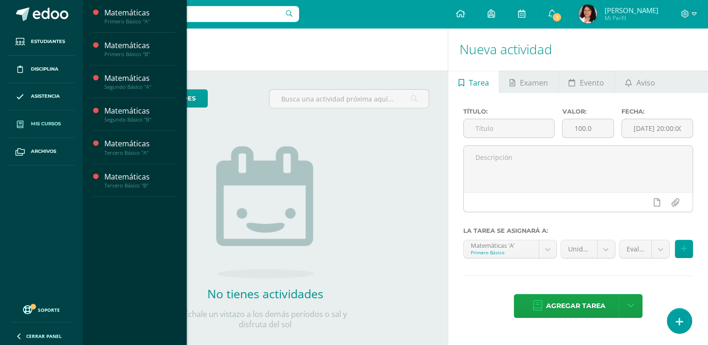
click at [51, 121] on span "Mis cursos" at bounding box center [46, 123] width 30 height 7
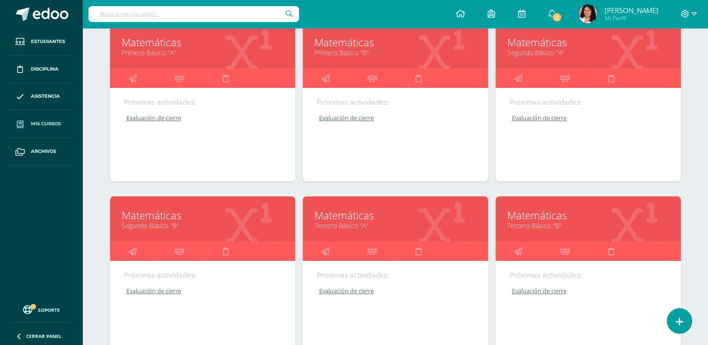
scroll to position [236, 0]
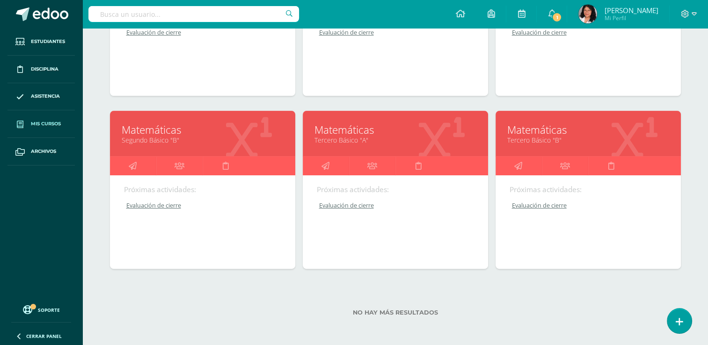
click at [342, 128] on link "Matemáticas" at bounding box center [395, 130] width 162 height 15
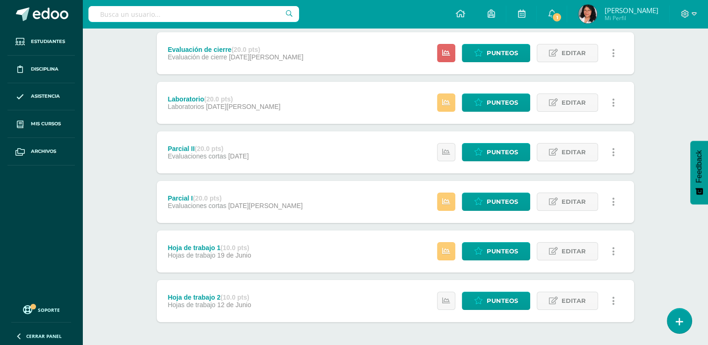
scroll to position [52, 0]
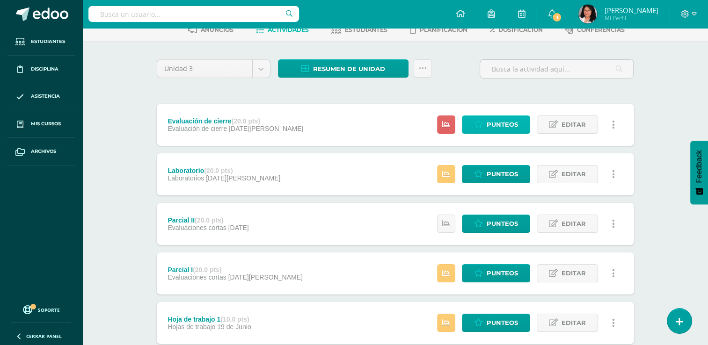
click at [511, 123] on span "Punteos" at bounding box center [501, 124] width 31 height 17
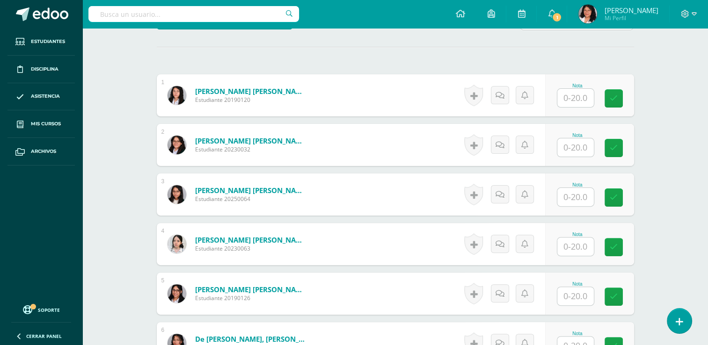
scroll to position [253, 0]
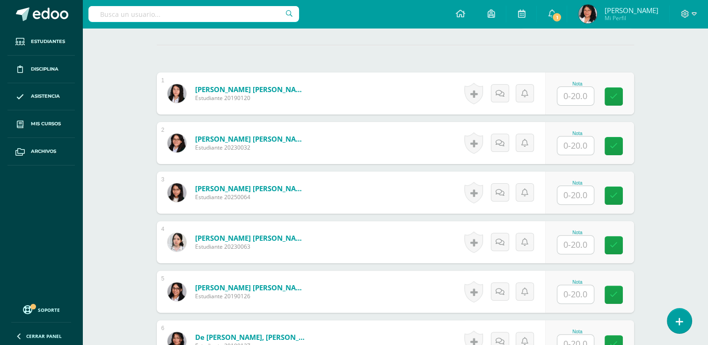
click at [583, 93] on input "text" at bounding box center [575, 96] width 36 height 18
type input "17"
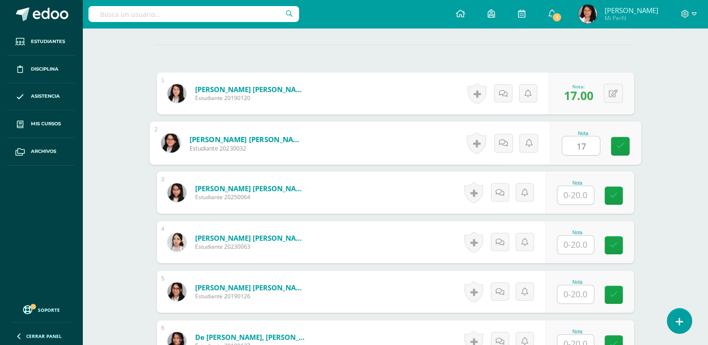
type input "17"
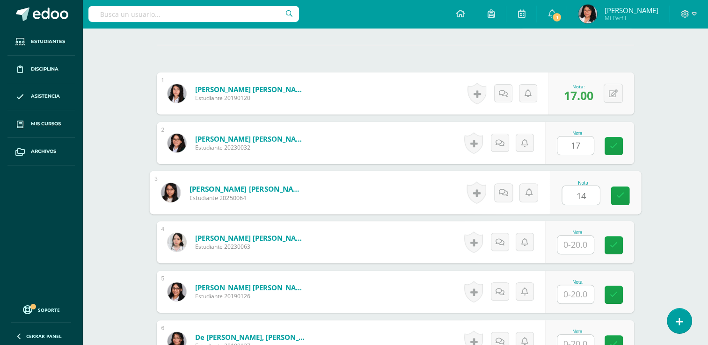
type input "14"
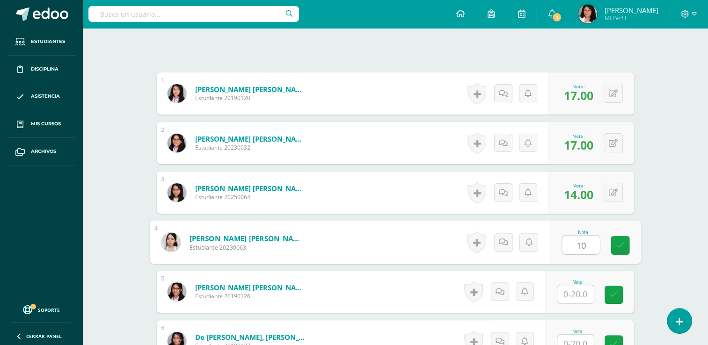
type input "10"
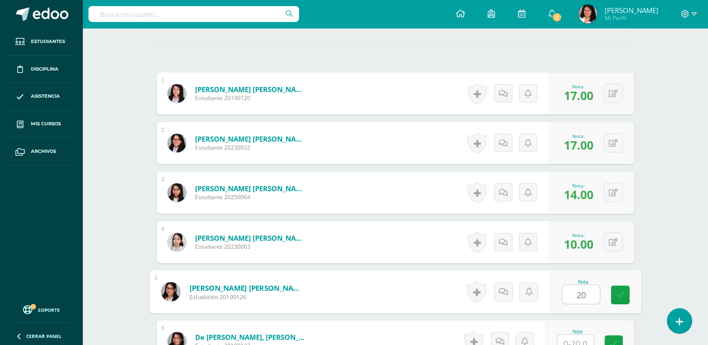
type input "20"
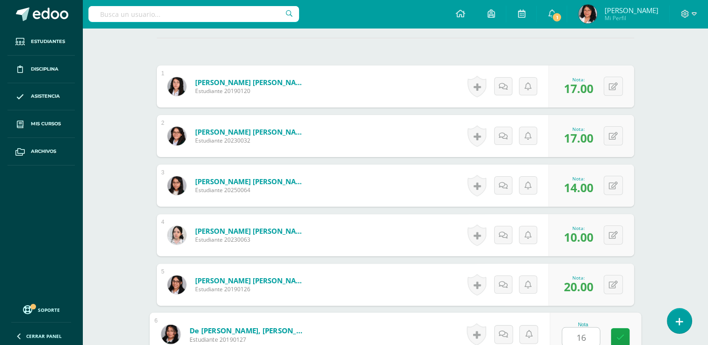
type input "16"
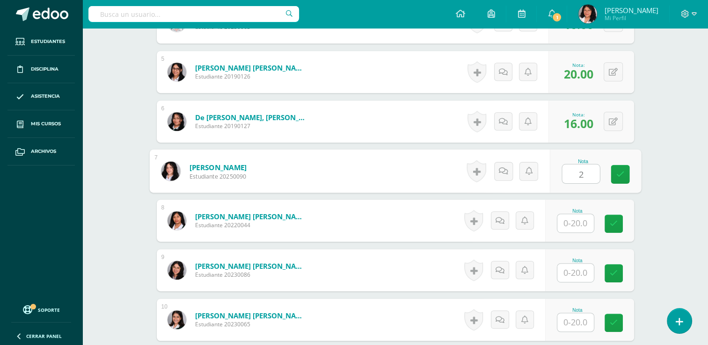
type input "2"
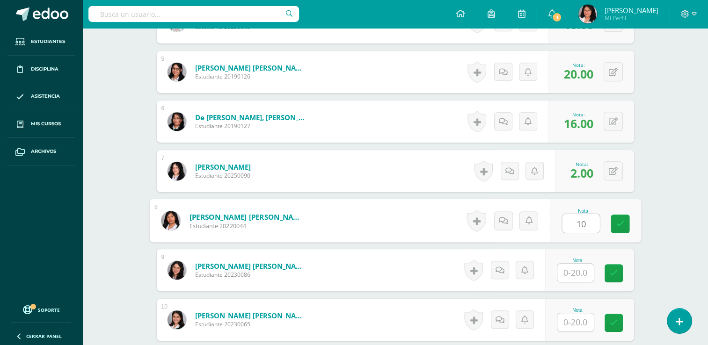
type input "10"
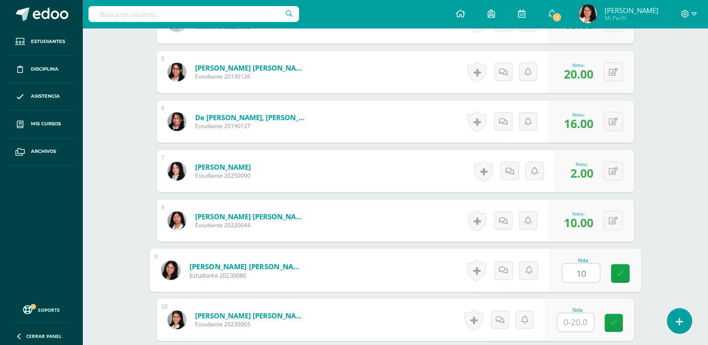
type input "10"
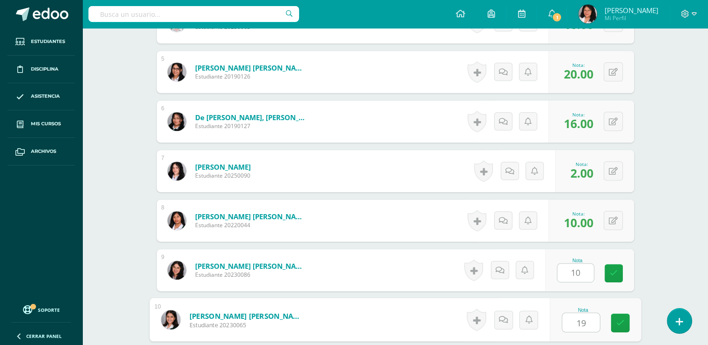
type input "19"
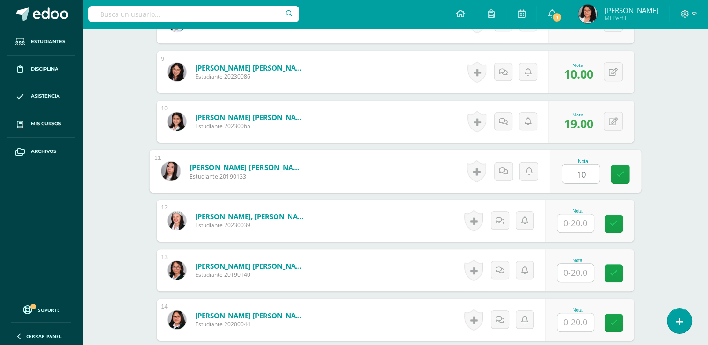
type input "10"
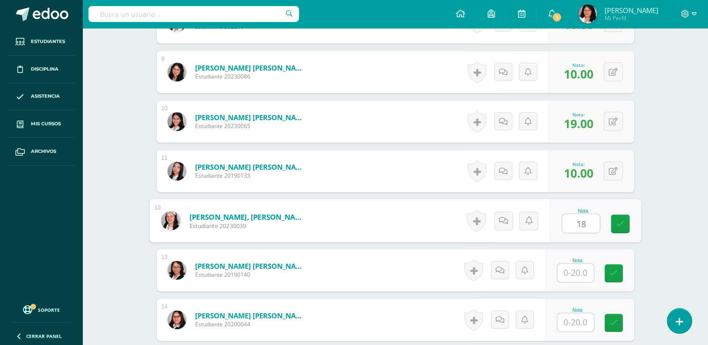
type input "18"
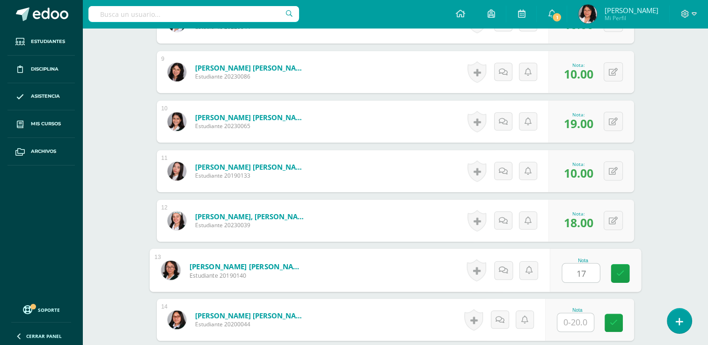
type input "17"
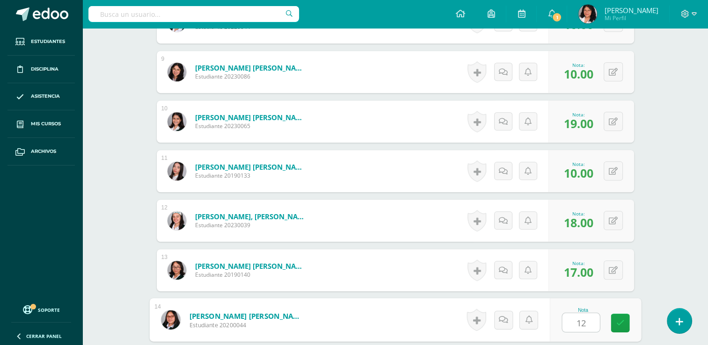
type input "12"
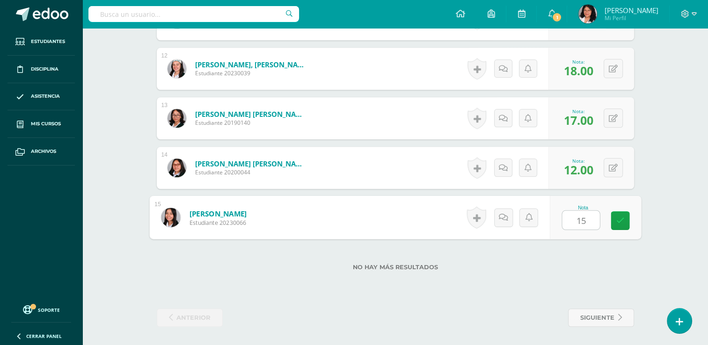
type input "15"
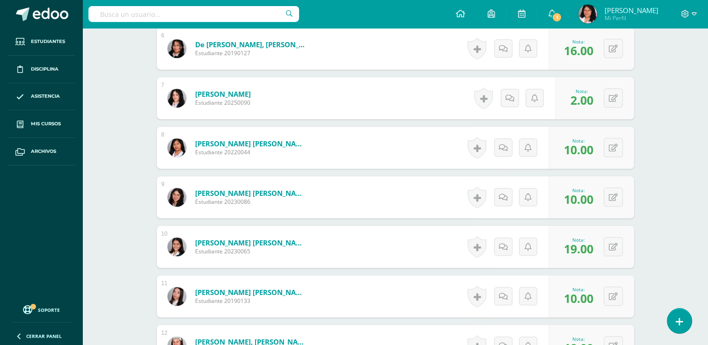
scroll to position [0, 0]
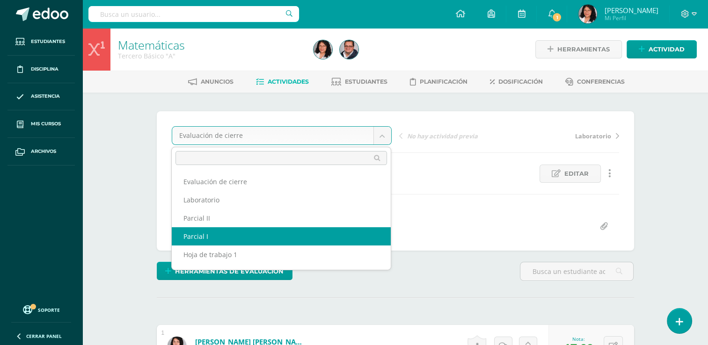
scroll to position [15, 0]
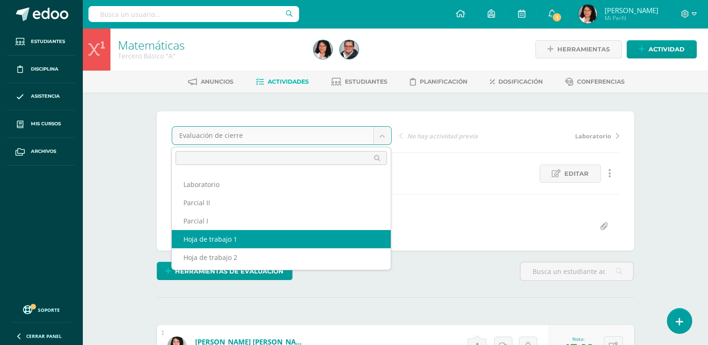
select select "/dashboard/teacher/grade-activity/103767/"
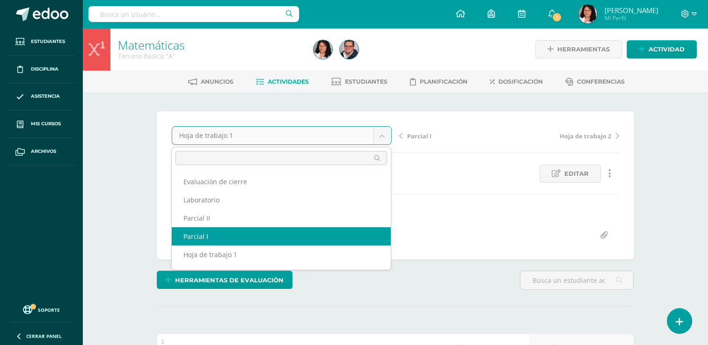
select select "/dashboard/teacher/grade-activity/103706/"
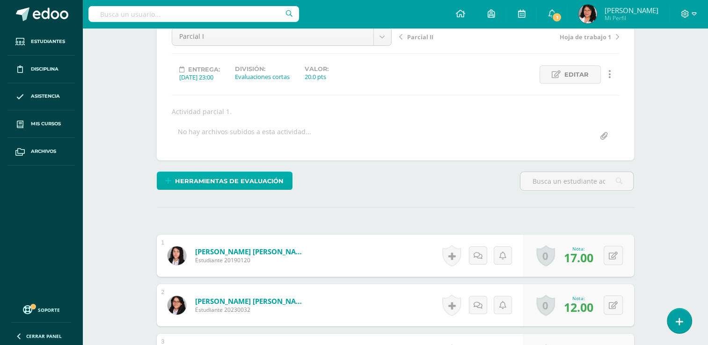
scroll to position [99, 0]
click at [245, 184] on span "Herramientas de evaluación" at bounding box center [229, 181] width 109 height 17
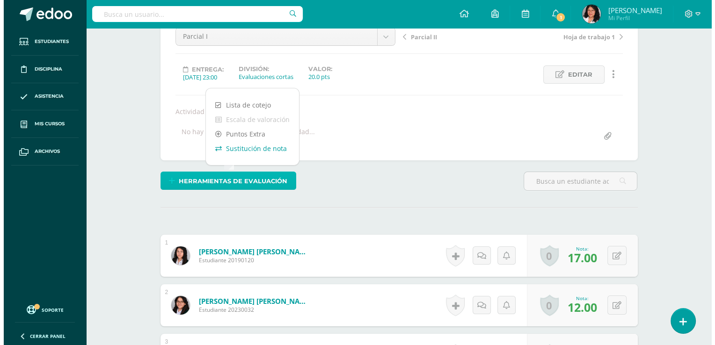
scroll to position [100, 0]
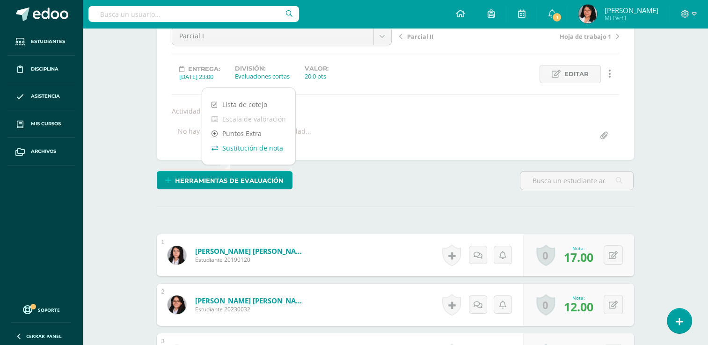
click at [250, 149] on link "Sustitución de nota" at bounding box center [248, 148] width 93 height 15
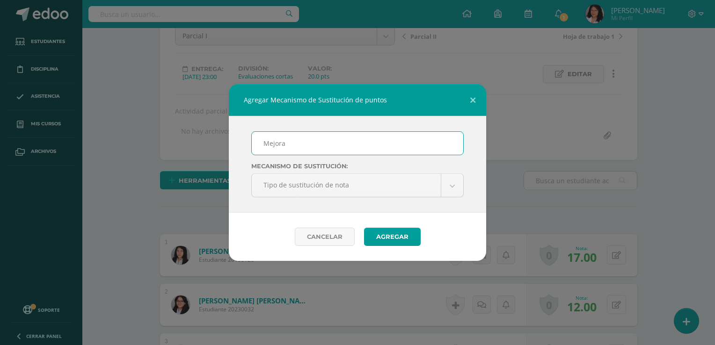
type input "Mejoramiento"
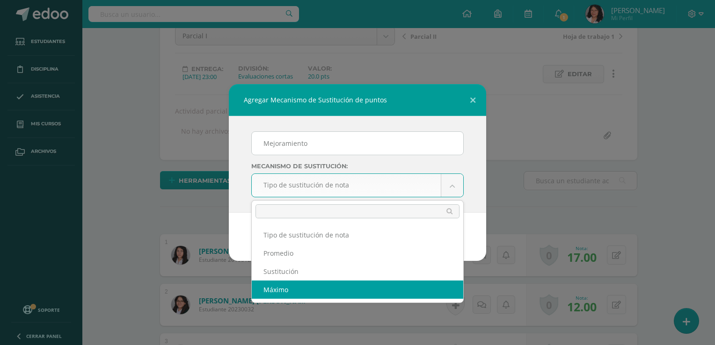
select select "maximum"
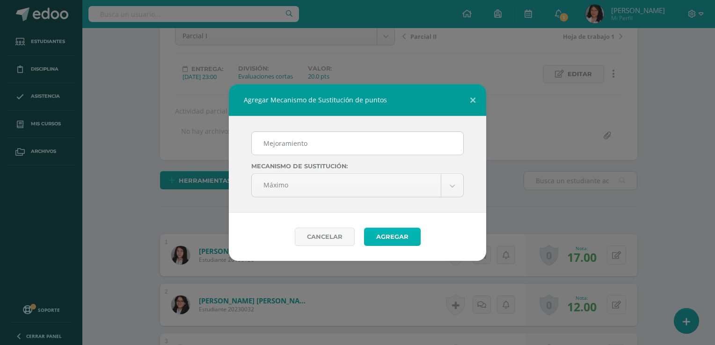
click at [405, 240] on button "Agregar" at bounding box center [392, 237] width 57 height 18
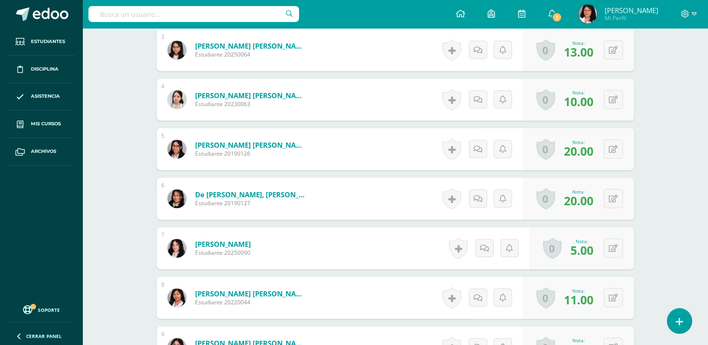
scroll to position [460, 0]
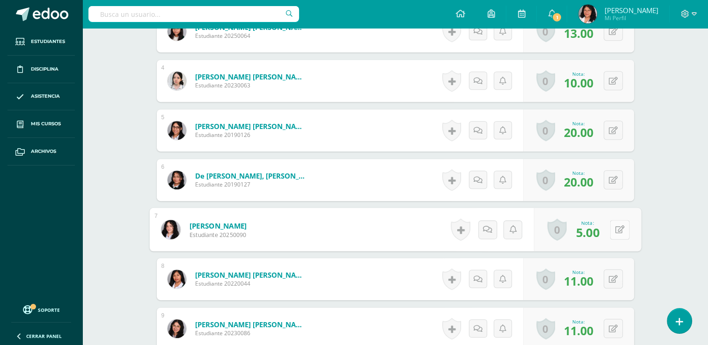
click at [606, 230] on div "0 [GEOGRAPHIC_DATA] Logros obtenidos Aún no hay logros agregados Nota: 5.00" at bounding box center [586, 230] width 107 height 44
click at [622, 229] on icon at bounding box center [619, 229] width 9 height 8
type input "10"
click at [597, 233] on icon at bounding box center [594, 233] width 8 height 8
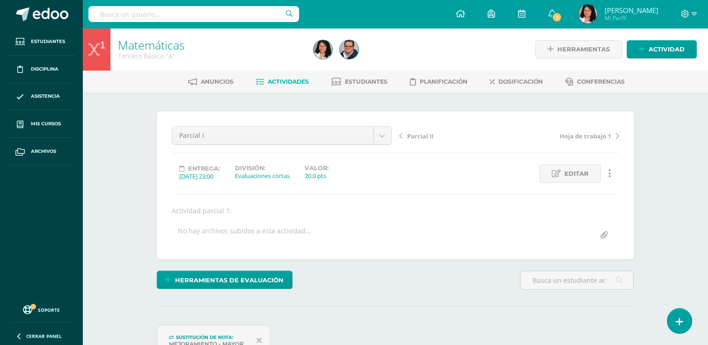
scroll to position [29, 0]
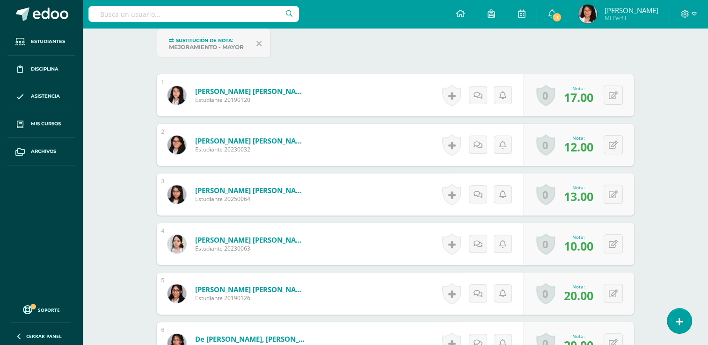
scroll to position [286, 0]
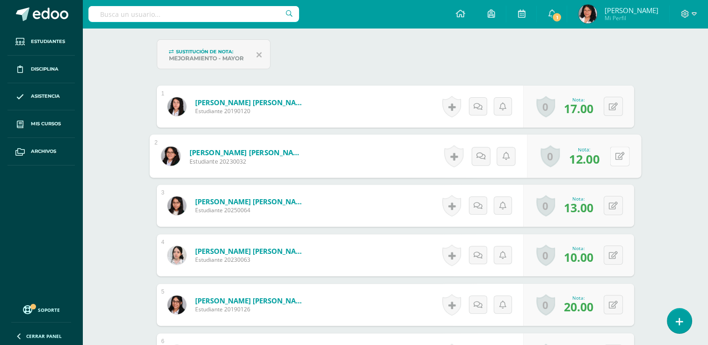
click at [610, 150] on button at bounding box center [620, 156] width 20 height 20
type input "17"
click at [596, 162] on icon at bounding box center [594, 159] width 8 height 8
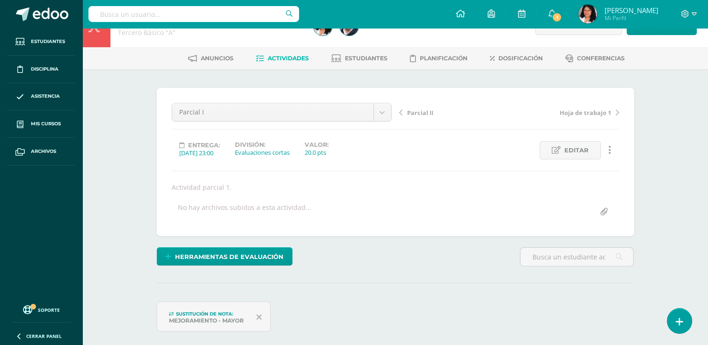
scroll to position [0, 0]
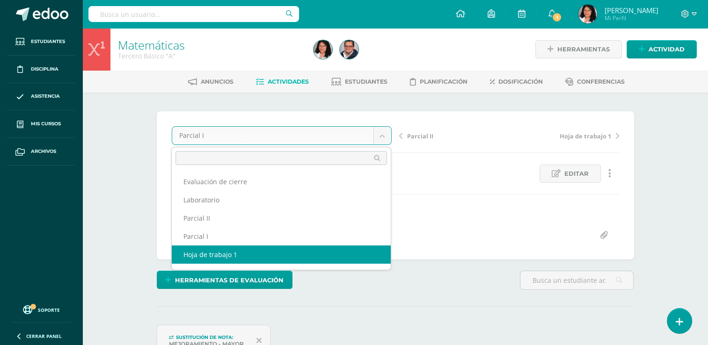
scroll to position [12, 0]
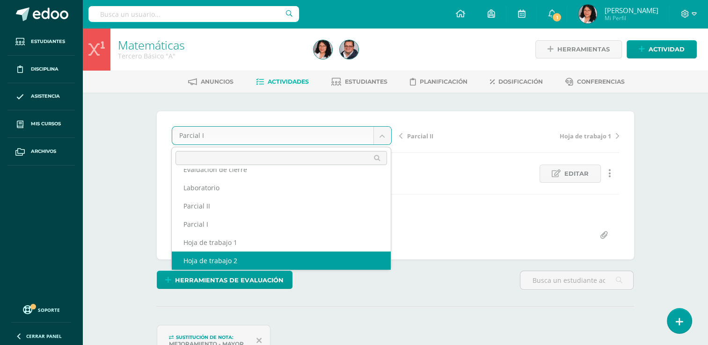
select select "/dashboard/teacher/grade-activity/103744/"
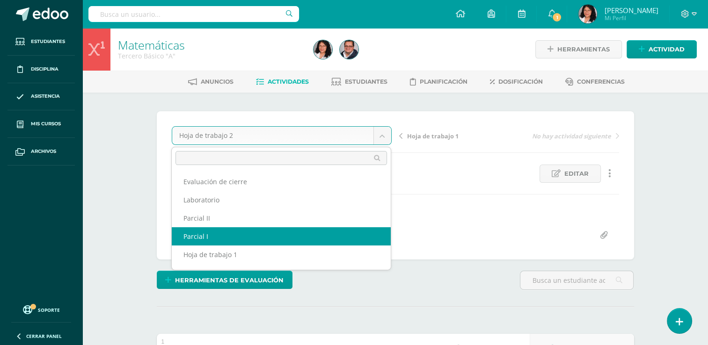
scroll to position [15, 0]
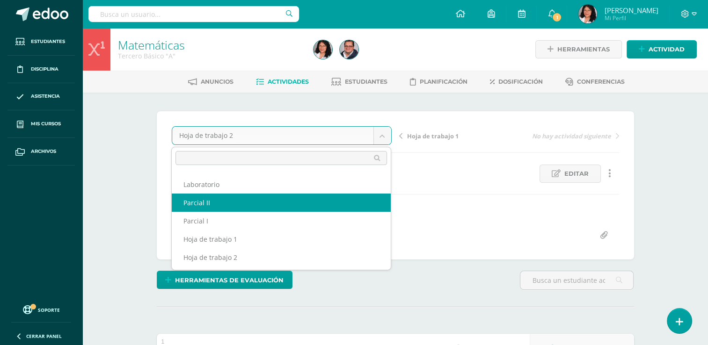
select select "/dashboard/teacher/grade-activity/103751/"
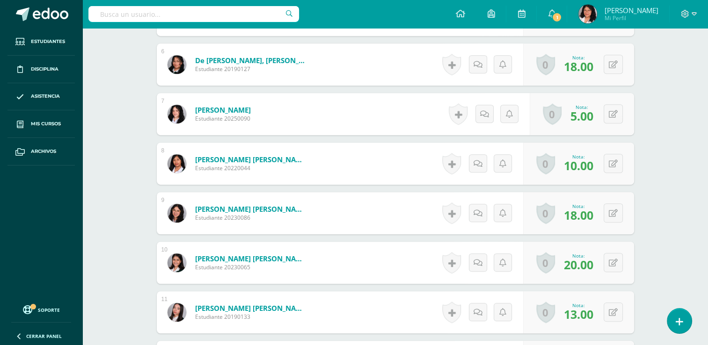
scroll to position [576, 0]
click at [618, 119] on button at bounding box center [620, 114] width 20 height 20
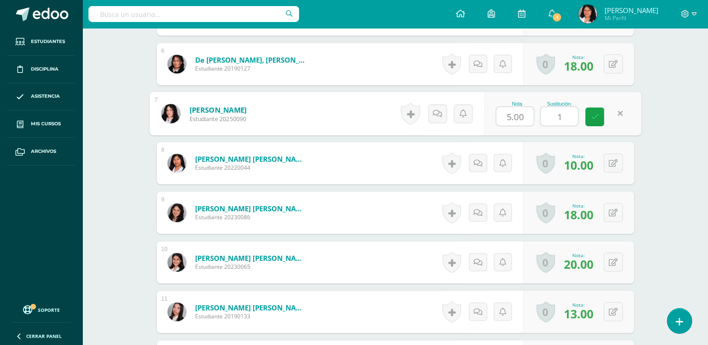
type input "10"
click at [597, 117] on icon at bounding box center [594, 117] width 8 height 8
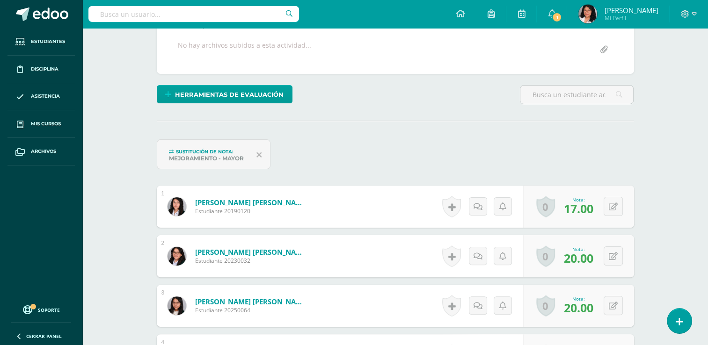
scroll to position [0, 0]
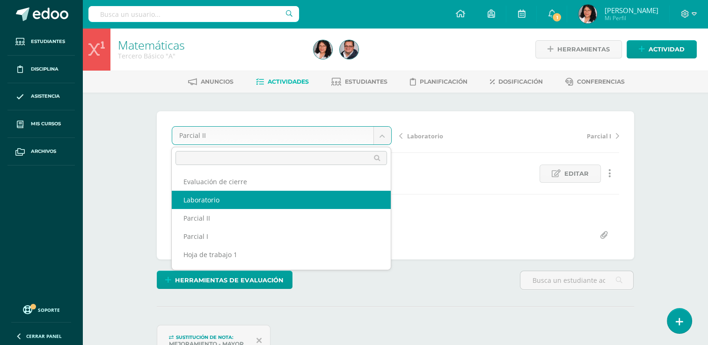
select select "/dashboard/teacher/grade-activity/103757/"
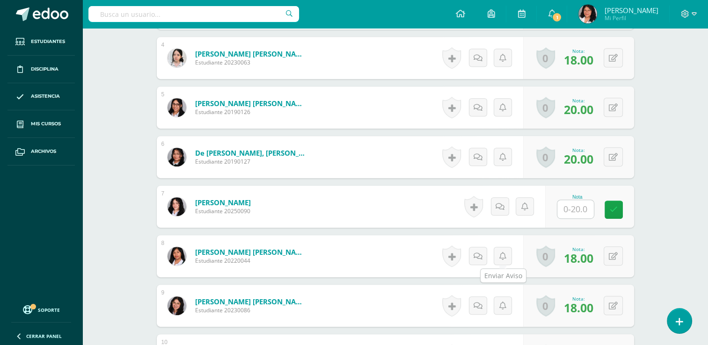
scroll to position [500, 0]
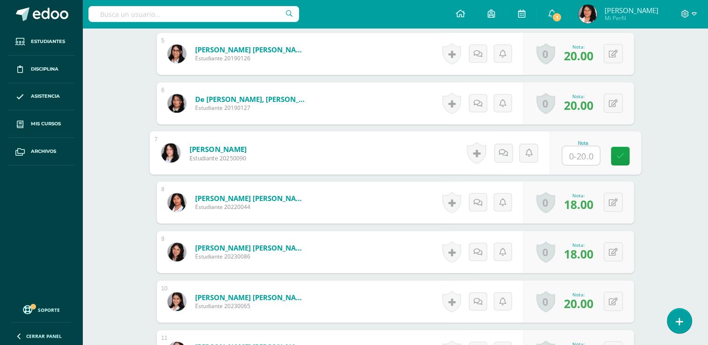
click at [580, 157] on input "text" at bounding box center [580, 155] width 37 height 19
type input "10"
click at [614, 159] on link at bounding box center [619, 156] width 19 height 19
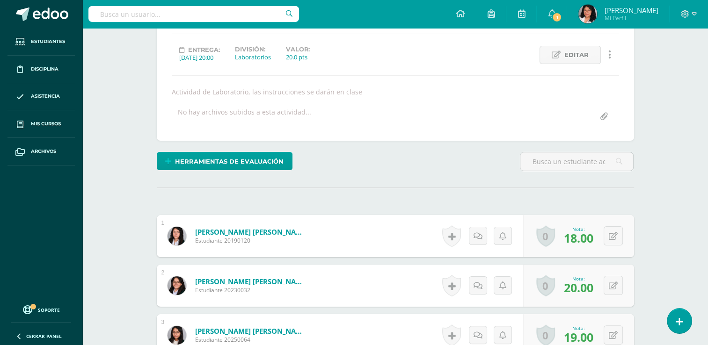
scroll to position [99, 0]
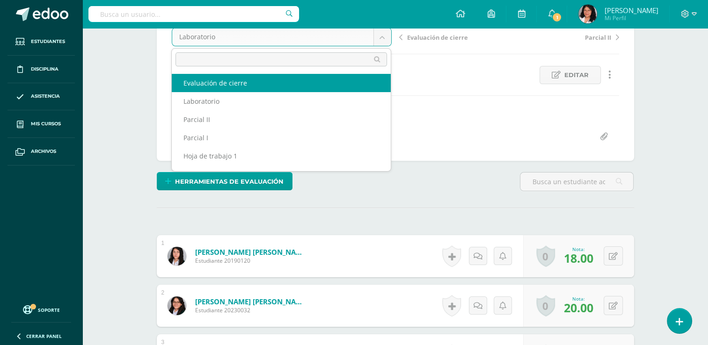
select select "/dashboard/teacher/grade-activity/103762/"
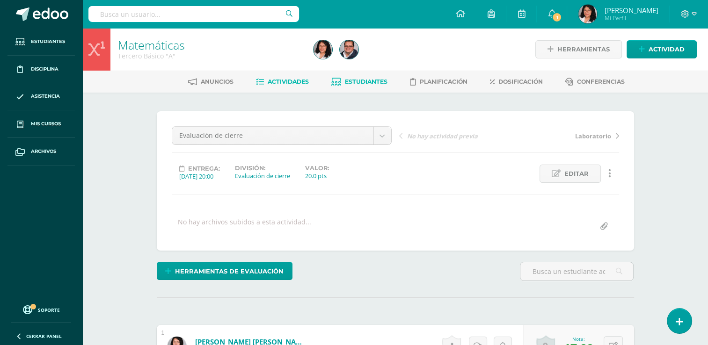
click at [365, 81] on span "Estudiantes" at bounding box center [366, 81] width 43 height 7
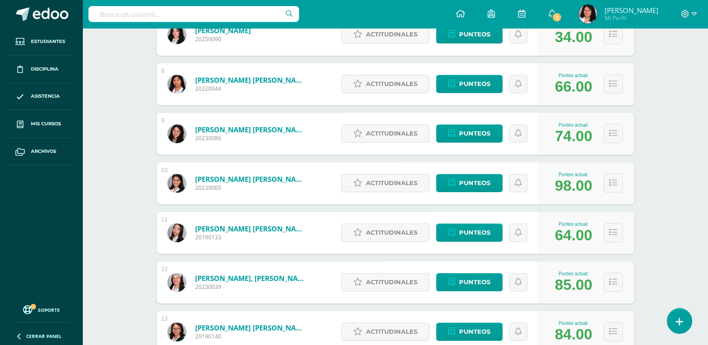
scroll to position [486, 0]
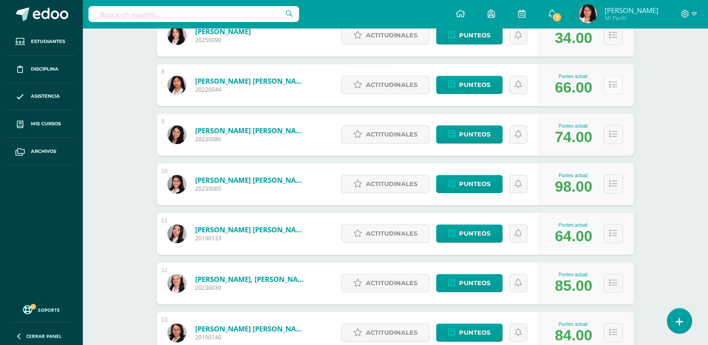
click at [609, 82] on icon at bounding box center [613, 85] width 8 height 8
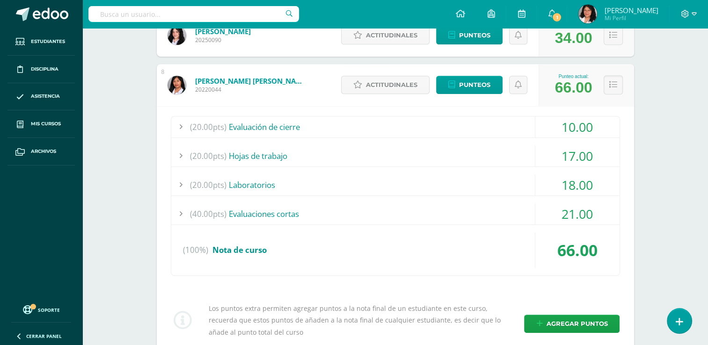
click at [181, 126] on div at bounding box center [180, 126] width 19 height 21
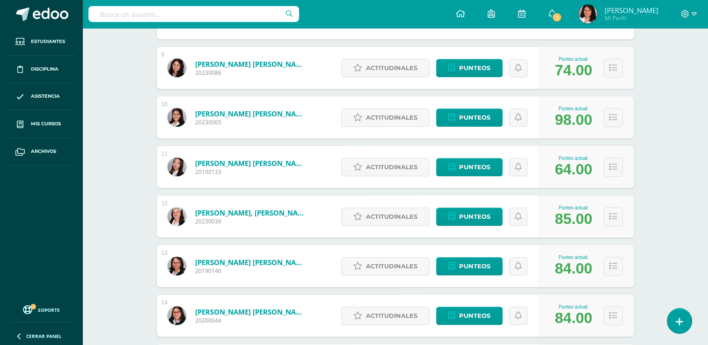
scroll to position [822, 0]
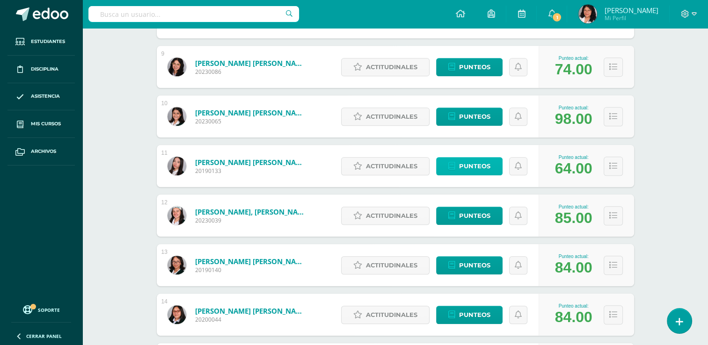
click at [473, 167] on span "Punteos" at bounding box center [474, 166] width 31 height 17
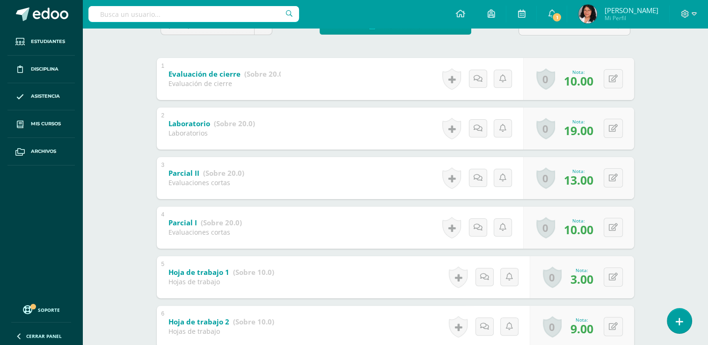
scroll to position [176, 0]
click at [616, 232] on button at bounding box center [620, 228] width 20 height 20
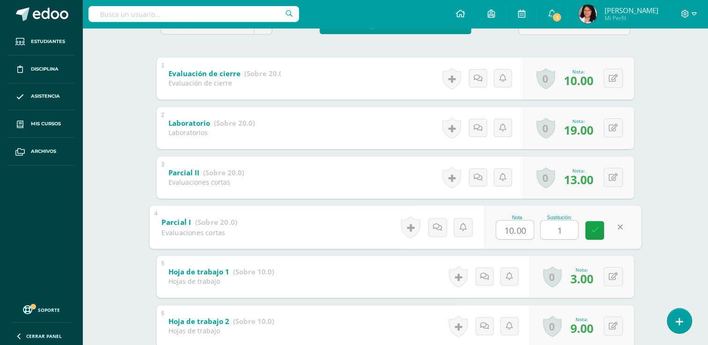
type input "12"
click at [595, 232] on icon at bounding box center [594, 230] width 8 height 8
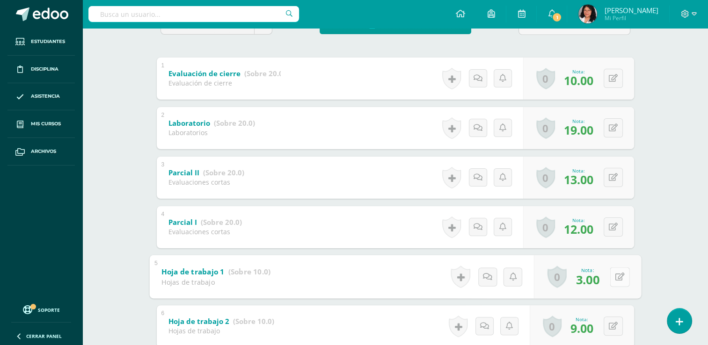
click at [610, 277] on button at bounding box center [620, 277] width 20 height 20
type input "4"
click at [595, 281] on icon at bounding box center [594, 280] width 8 height 8
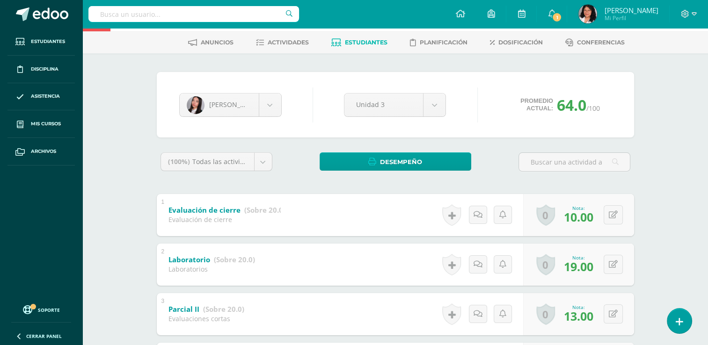
scroll to position [24, 0]
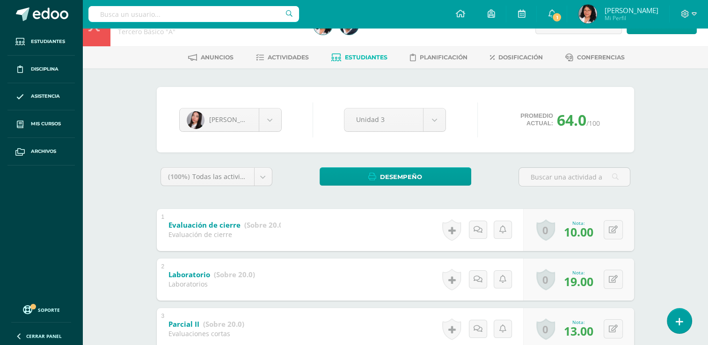
click at [354, 57] on span "Estudiantes" at bounding box center [366, 57] width 43 height 7
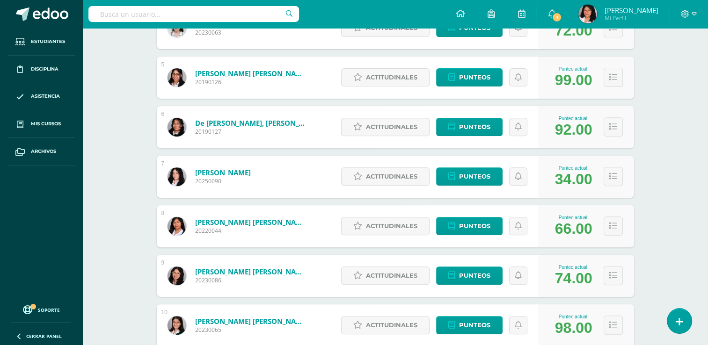
scroll to position [346, 0]
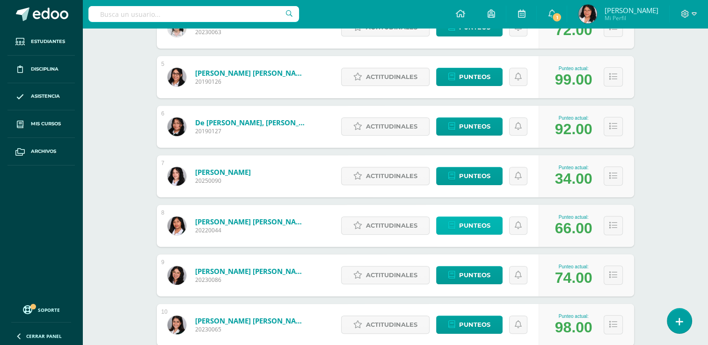
click at [472, 225] on span "Punteos" at bounding box center [474, 225] width 31 height 17
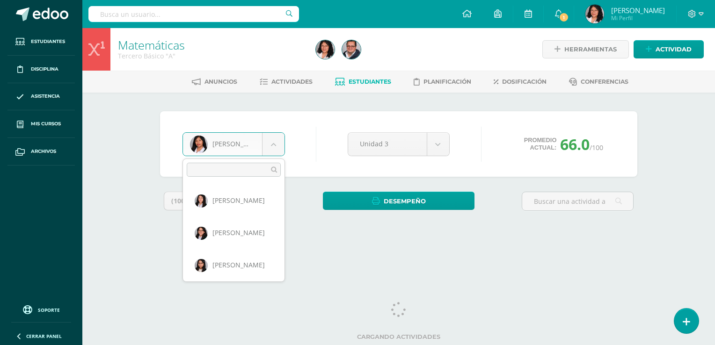
click at [274, 147] on body "Estudiantes Disciplina Asistencia Mis cursos Archivos Soporte Centro de ayuda Ú…" at bounding box center [357, 126] width 715 height 252
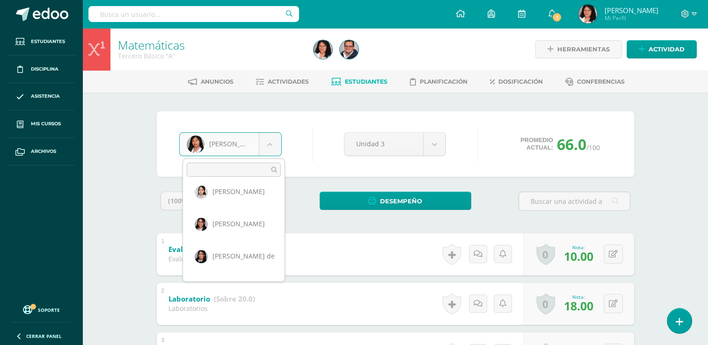
scroll to position [108, 0]
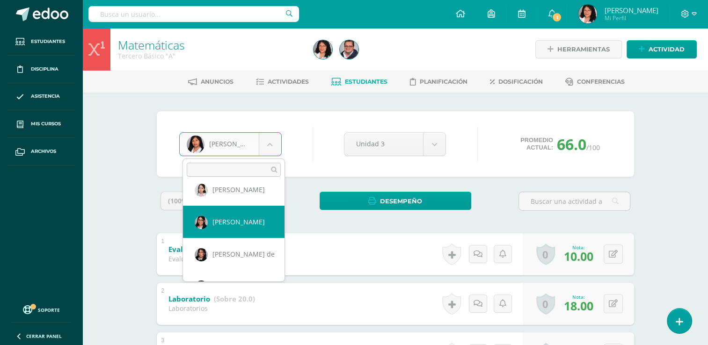
select select "126"
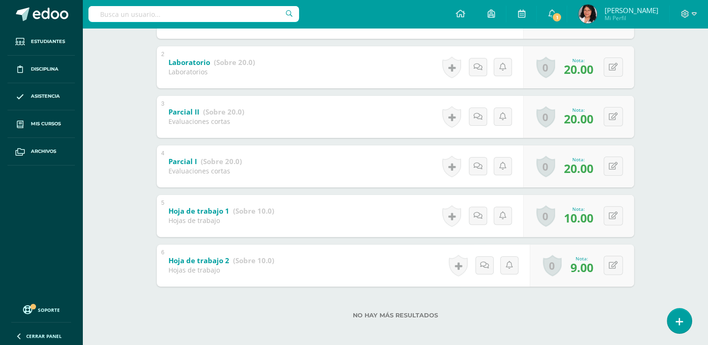
scroll to position [238, 0]
click at [617, 267] on button at bounding box center [620, 265] width 20 height 20
type input "10"
click at [597, 265] on icon at bounding box center [594, 268] width 8 height 8
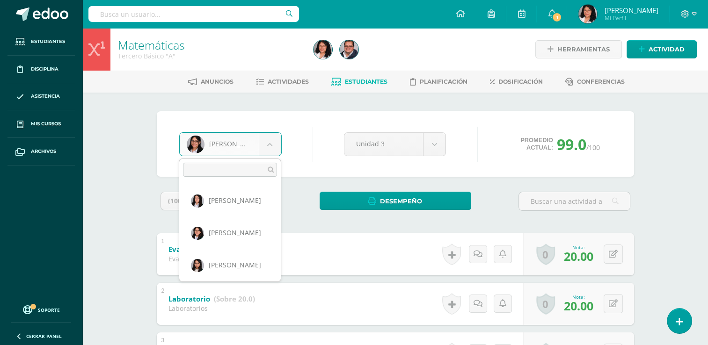
click at [274, 147] on body "Estudiantes Disciplina Asistencia Mis cursos Archivos Soporte Centro de ayuda Ú…" at bounding box center [354, 293] width 708 height 586
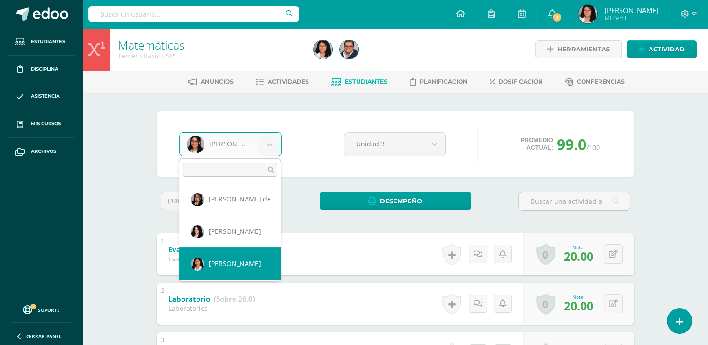
select select "152"
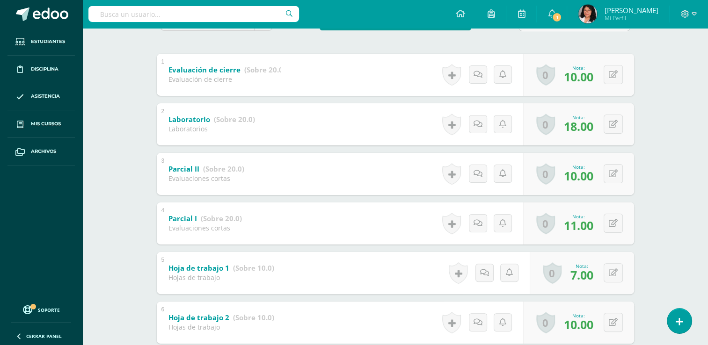
scroll to position [181, 0]
click at [606, 171] on button at bounding box center [612, 172] width 19 height 19
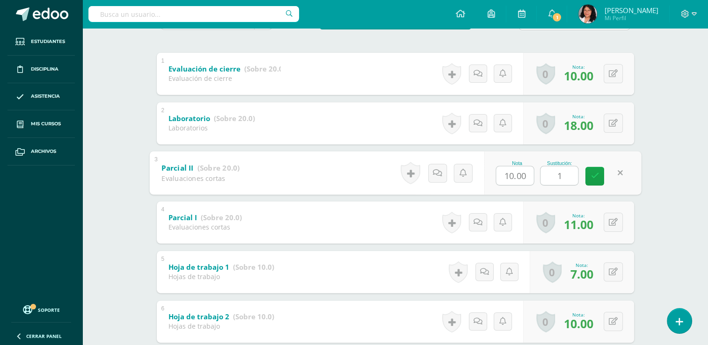
type input "12"
click at [594, 179] on icon at bounding box center [594, 176] width 8 height 8
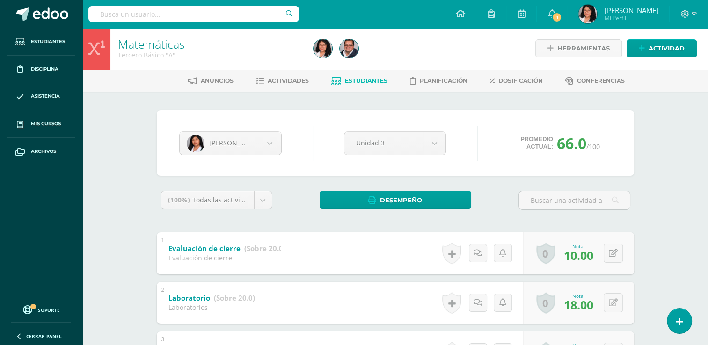
scroll to position [0, 0]
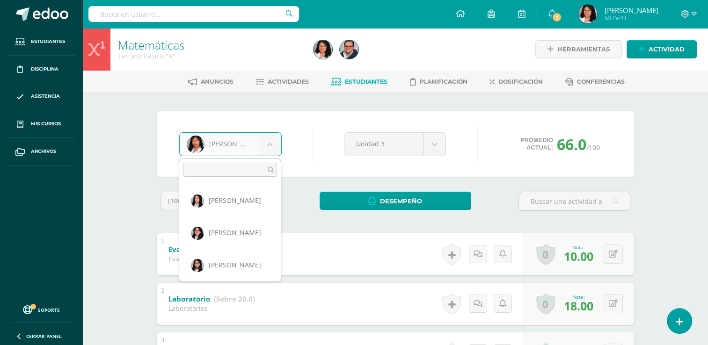
click at [276, 146] on body "Estudiantes Disciplina Asistencia Mis cursos Archivos Soporte Centro de ayuda Ú…" at bounding box center [354, 293] width 708 height 586
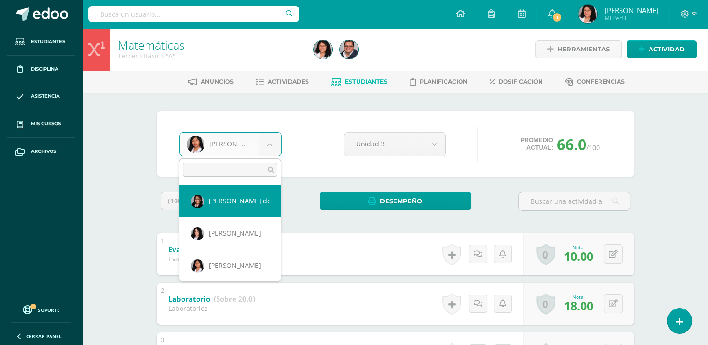
scroll to position [133, 0]
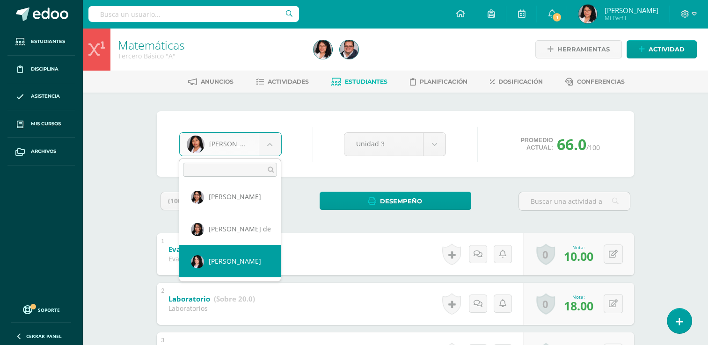
select select "907"
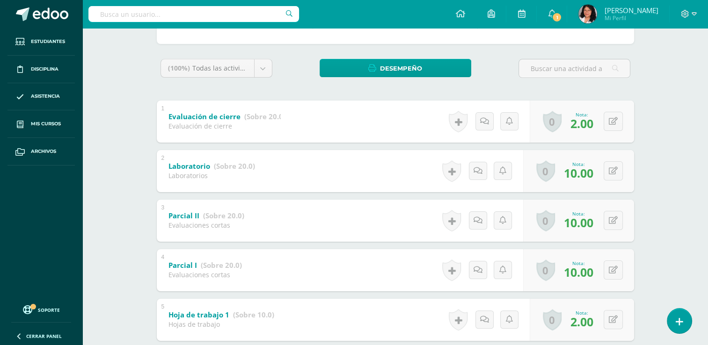
scroll to position [240, 0]
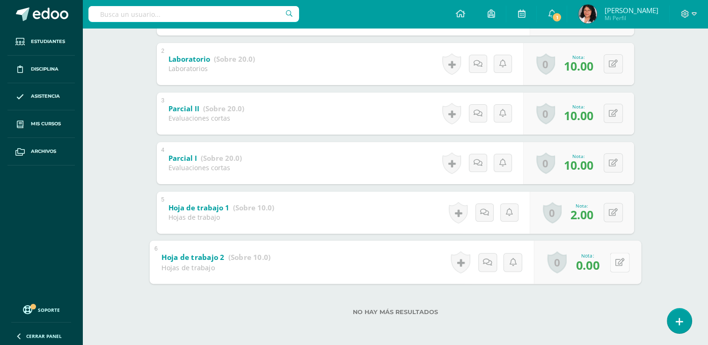
click at [616, 262] on icon at bounding box center [619, 262] width 9 height 8
type input "4"
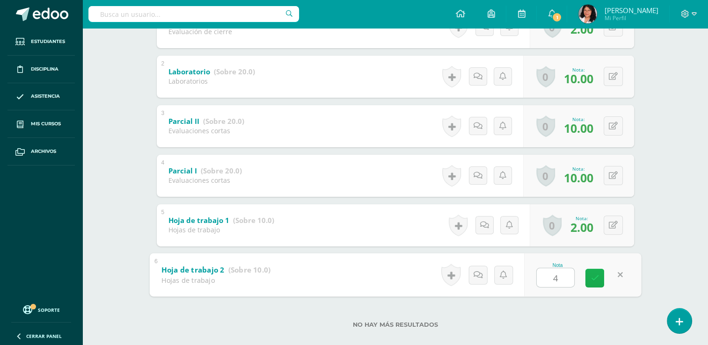
scroll to position [231, 0]
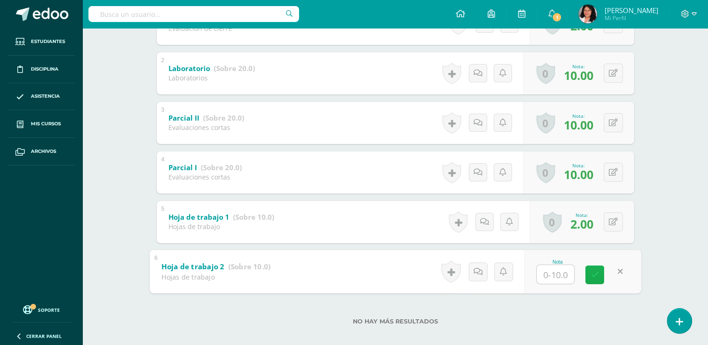
type input "6"
click at [599, 273] on link at bounding box center [594, 274] width 19 height 19
click at [613, 225] on button at bounding box center [612, 221] width 19 height 19
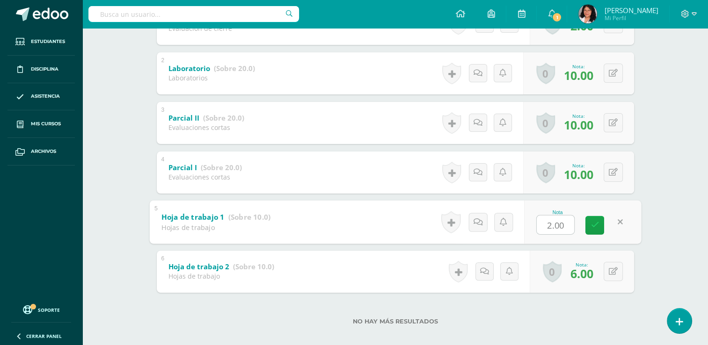
type input "5"
click at [597, 225] on icon at bounding box center [594, 225] width 8 height 8
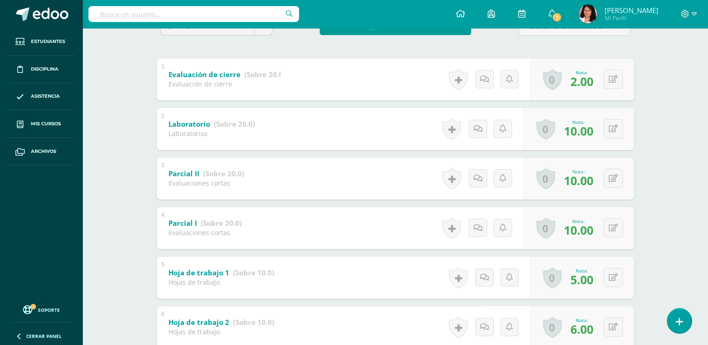
scroll to position [174, 0]
click at [615, 227] on icon at bounding box center [613, 229] width 9 height 8
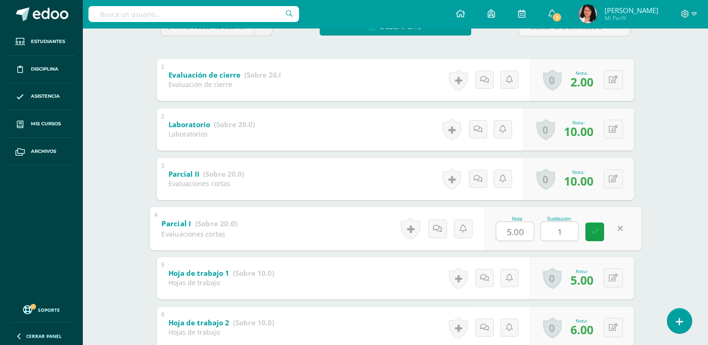
type input "12"
click at [585, 232] on link at bounding box center [594, 231] width 19 height 19
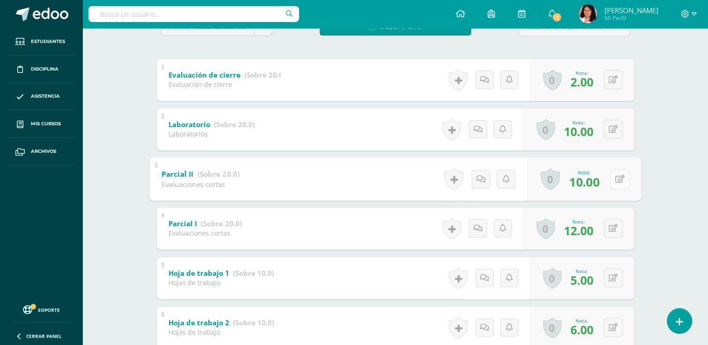
click at [615, 179] on icon at bounding box center [619, 179] width 9 height 8
type input "11"
click at [591, 178] on icon at bounding box center [594, 182] width 8 height 8
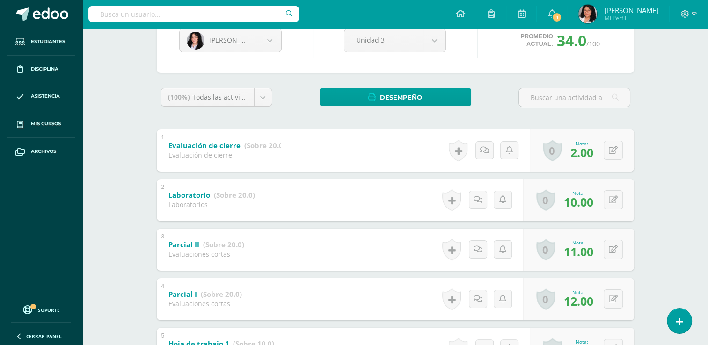
scroll to position [21, 0]
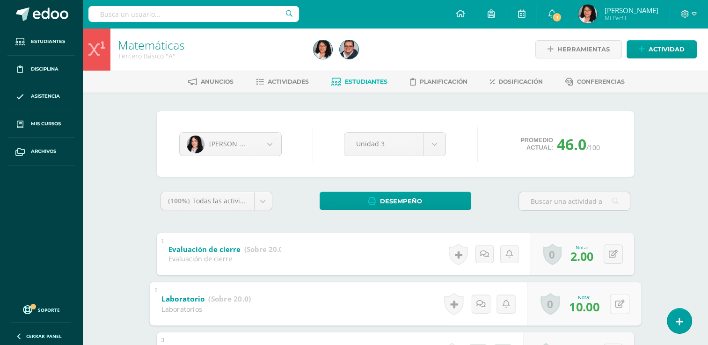
click at [613, 310] on button at bounding box center [620, 304] width 20 height 20
type input "14"
click at [595, 305] on icon at bounding box center [594, 307] width 8 height 8
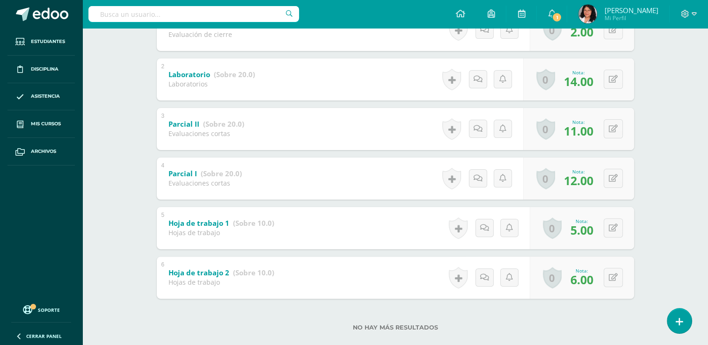
scroll to position [240, 0]
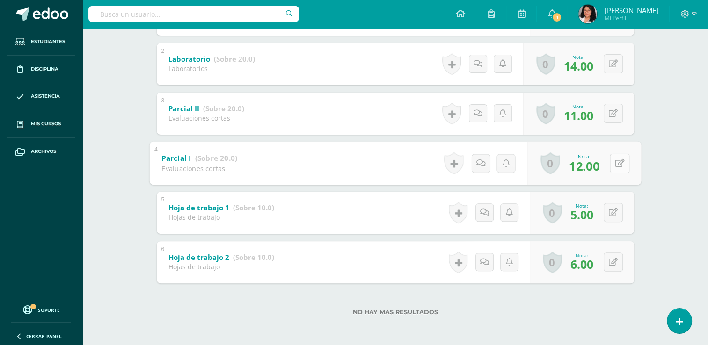
click at [616, 164] on icon at bounding box center [619, 163] width 9 height 8
click at [608, 117] on div "0 Logros Logros obtenidos Aún no hay logros agregados Nota: 11.00" at bounding box center [578, 114] width 111 height 42
click at [622, 115] on icon at bounding box center [619, 113] width 9 height 8
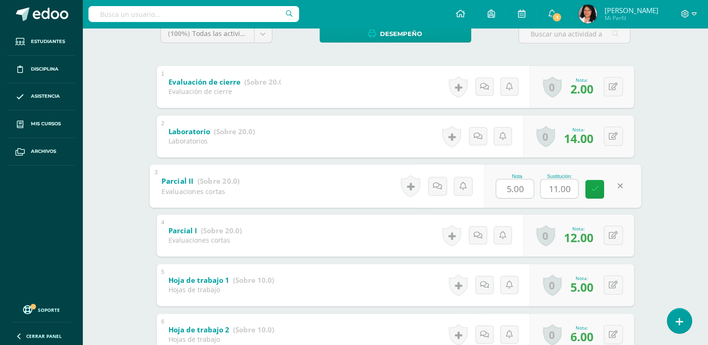
scroll to position [167, 0]
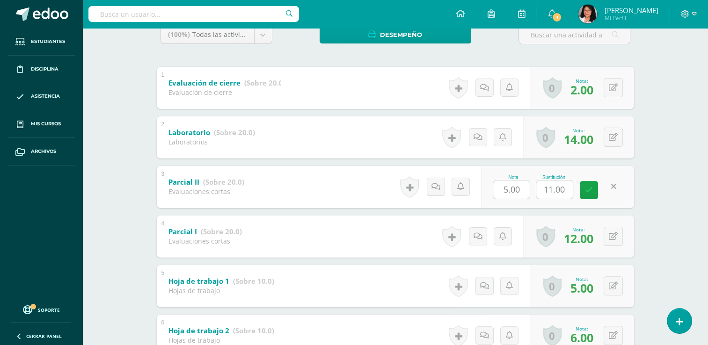
click at [670, 140] on div "Matemáticas Tercero Básico "A" Herramientas Detalle de asistencias Actividad An…" at bounding box center [394, 141] width 625 height 558
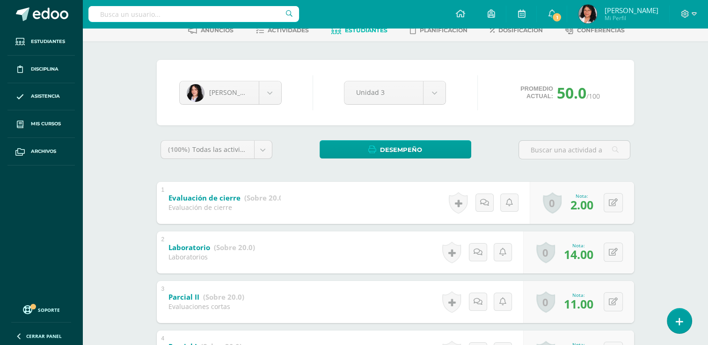
scroll to position [16, 0]
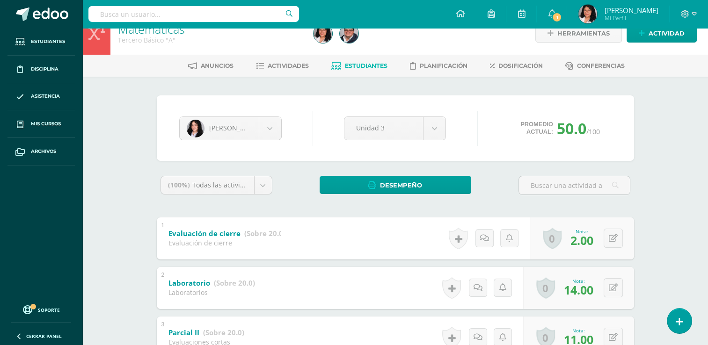
click at [366, 66] on span "Estudiantes" at bounding box center [366, 65] width 43 height 7
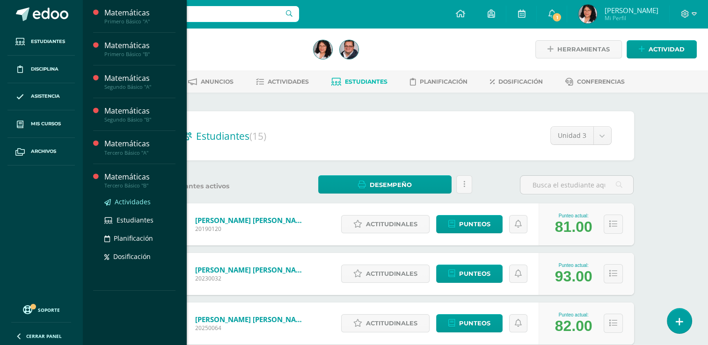
click at [139, 204] on span "Actividades" at bounding box center [133, 201] width 36 height 9
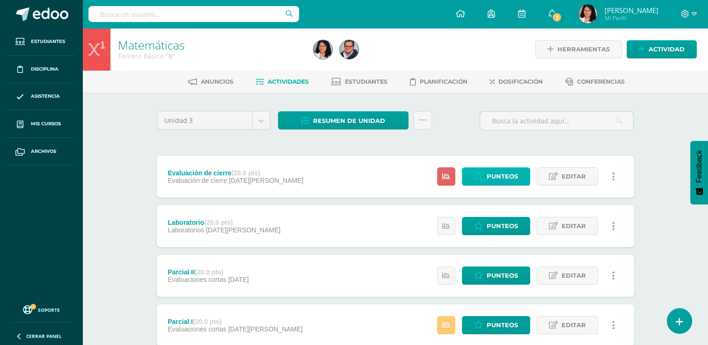
click at [514, 171] on span "Punteos" at bounding box center [501, 176] width 31 height 17
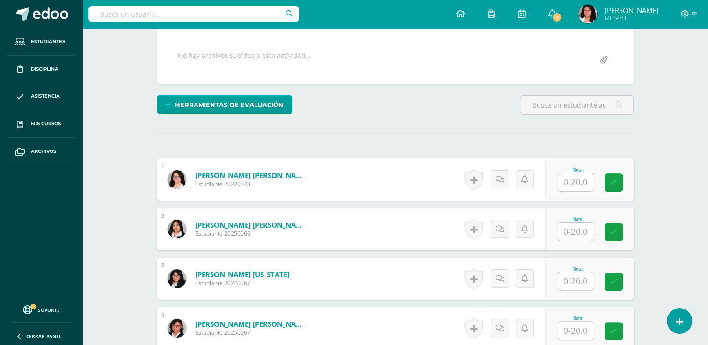
scroll to position [167, 0]
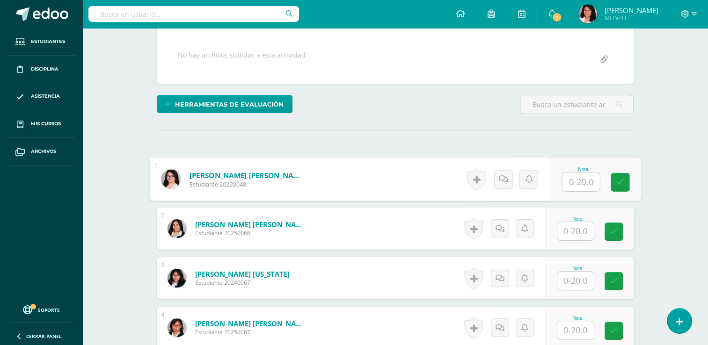
click at [576, 178] on input "text" at bounding box center [580, 182] width 37 height 19
type input "18"
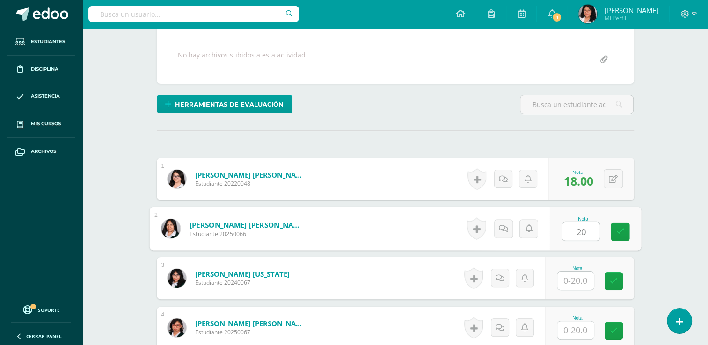
type input "20"
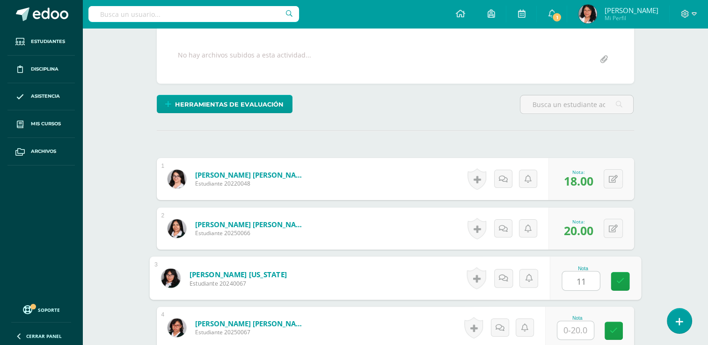
type input "11"
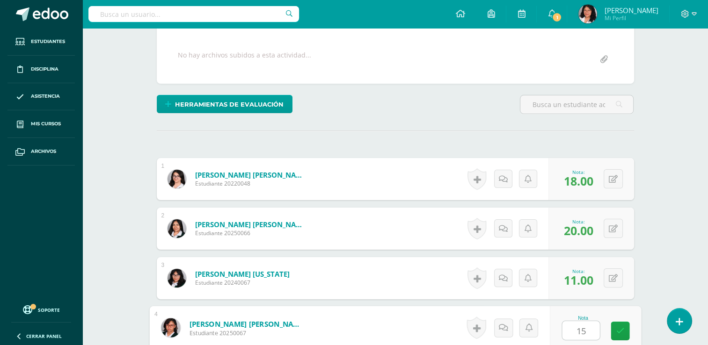
type input "15"
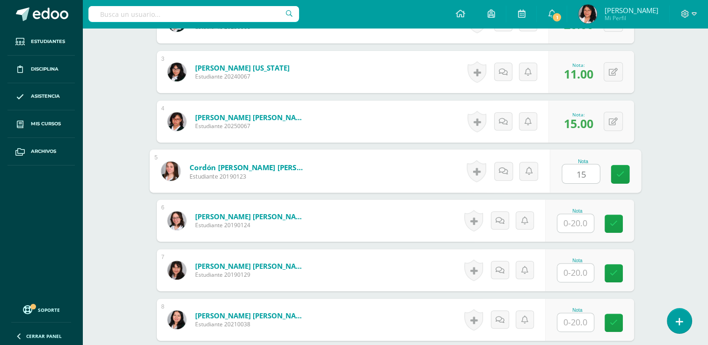
type input "15"
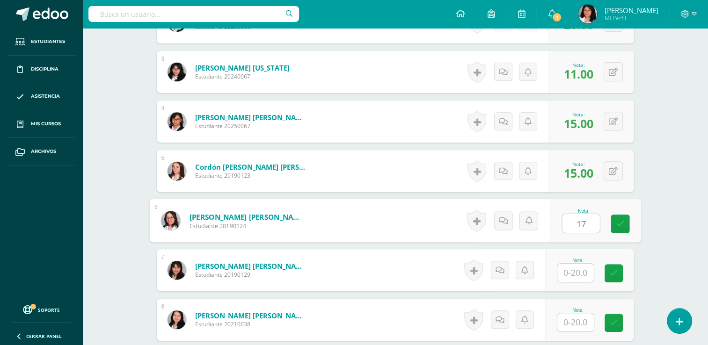
type input "17"
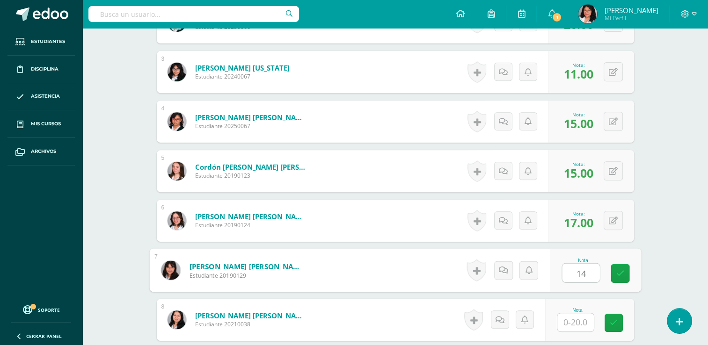
type input "14"
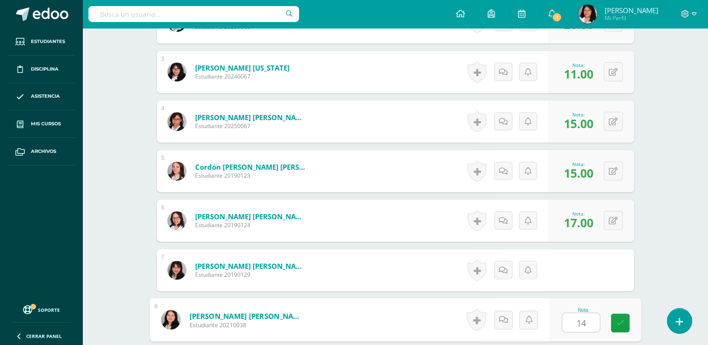
type input "14"
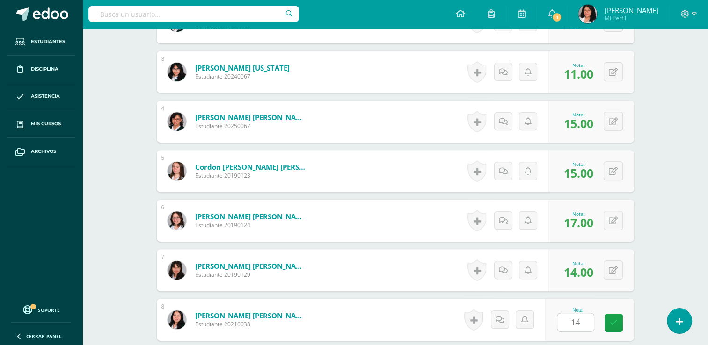
scroll to position [572, 0]
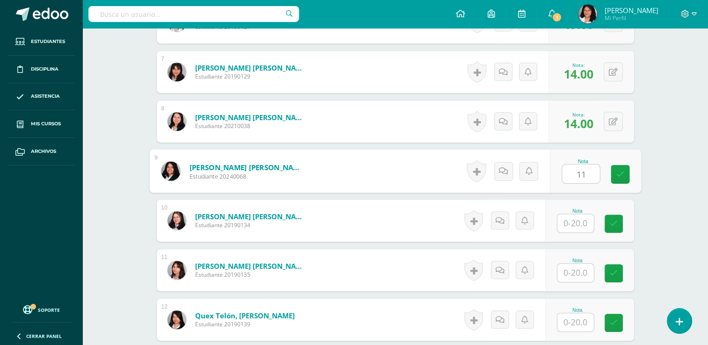
type input "11"
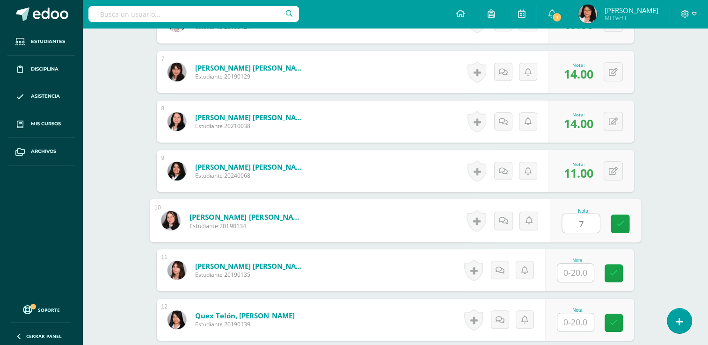
type input "7"
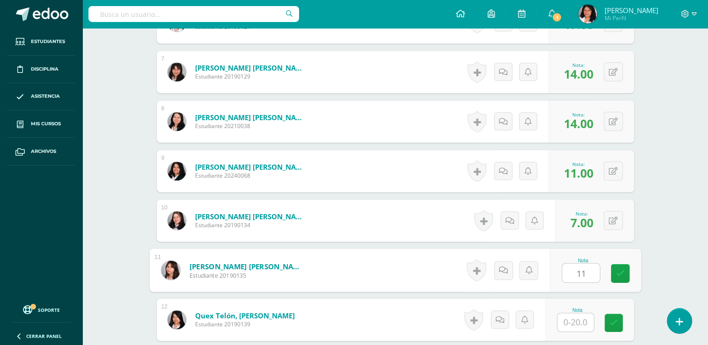
type input "11"
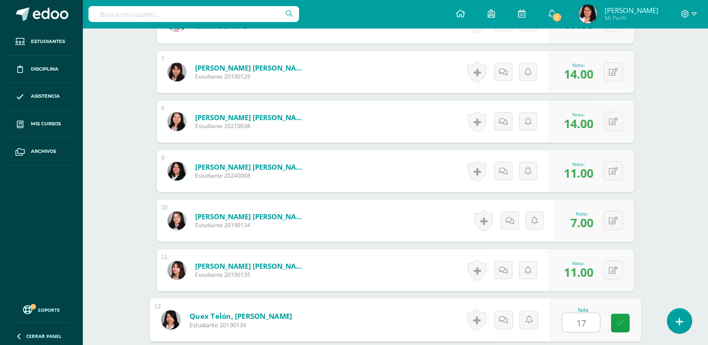
type input "17"
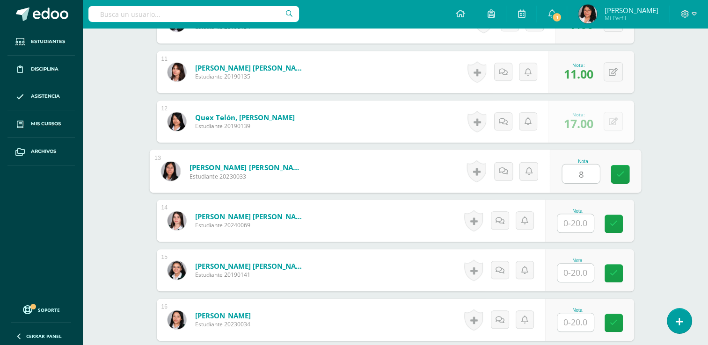
type input "8"
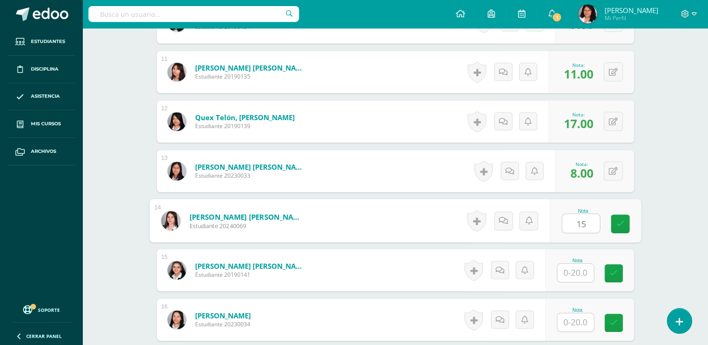
type input "15"
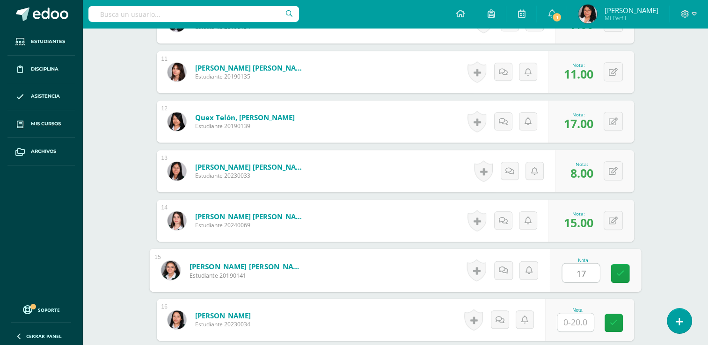
type input "17"
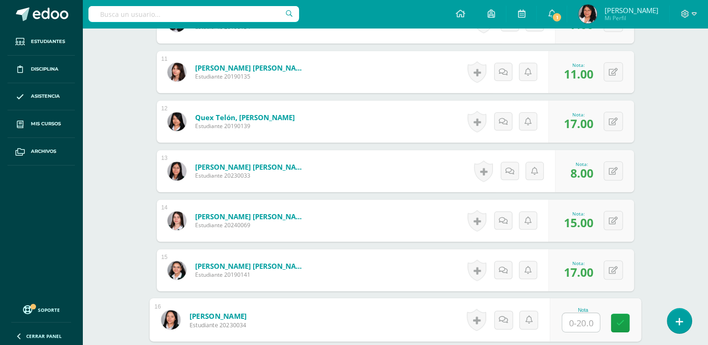
scroll to position [922, 0]
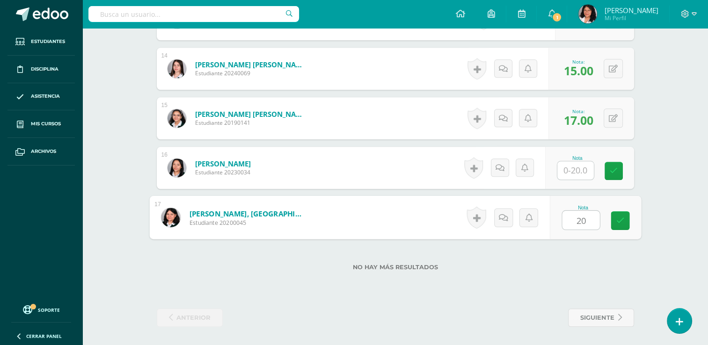
type input "20"
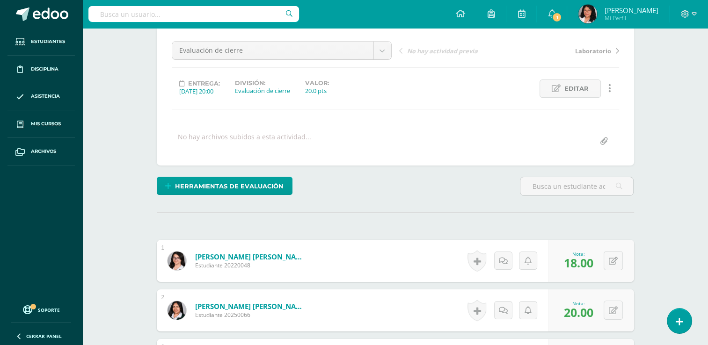
scroll to position [0, 0]
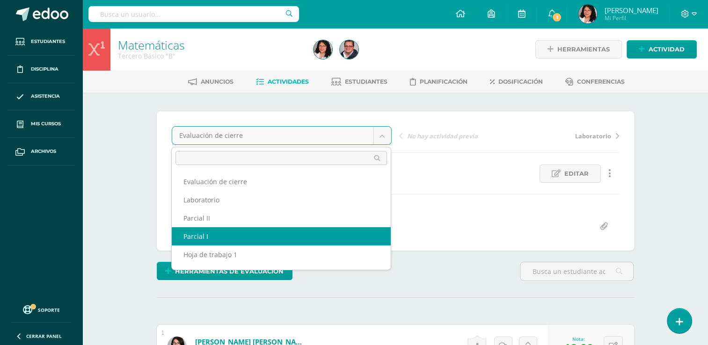
scroll to position [15, 0]
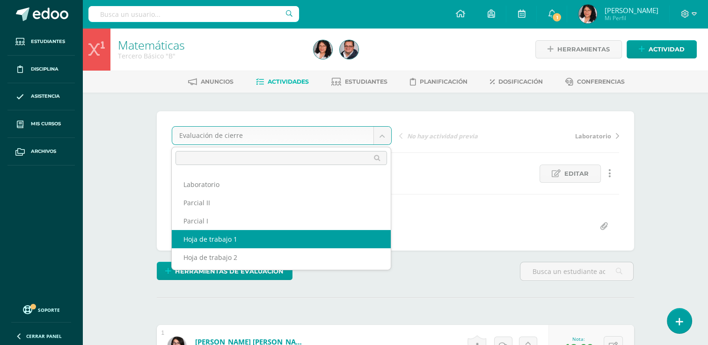
select select "/dashboard/teacher/grade-activity/103765/"
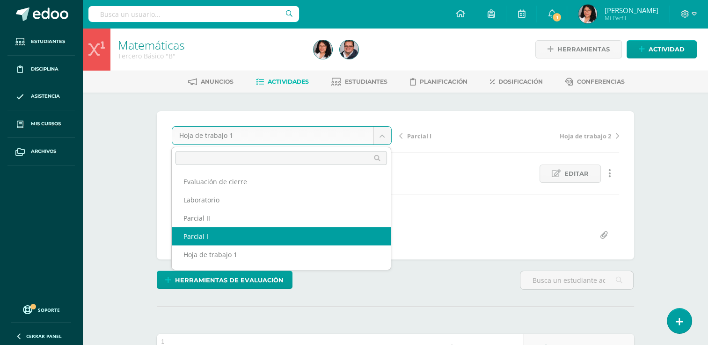
select select "/dashboard/teacher/grade-activity/103707/"
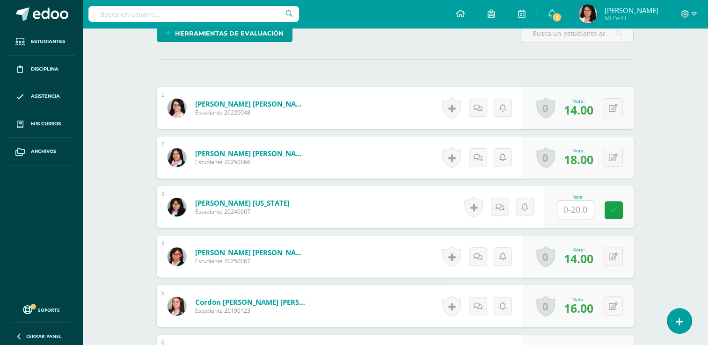
scroll to position [247, 0]
click at [580, 211] on input "text" at bounding box center [575, 210] width 36 height 18
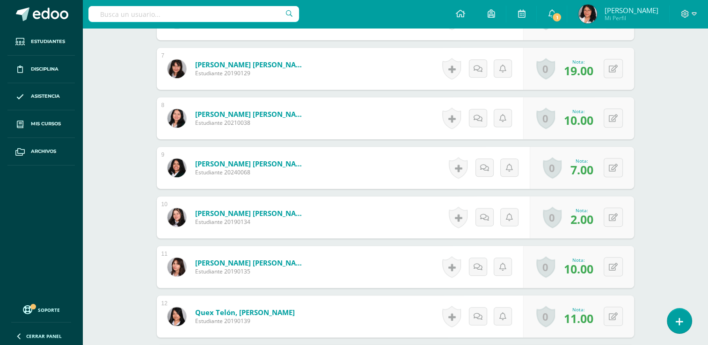
scroll to position [586, 0]
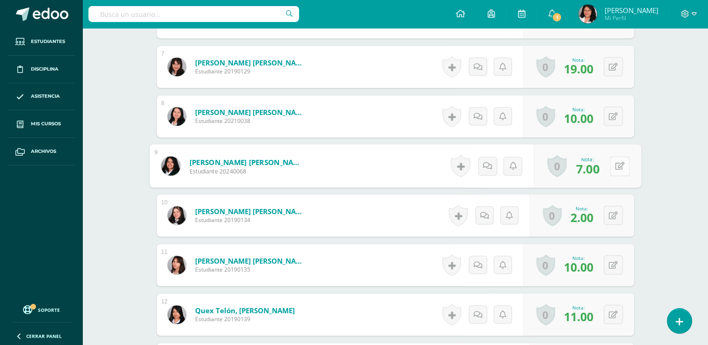
click at [613, 163] on button at bounding box center [620, 166] width 20 height 20
click at [693, 169] on div "Matemáticas Tercero Básico "B" Herramientas Detalle de asistencias Actividad An…" at bounding box center [394, 66] width 625 height 1248
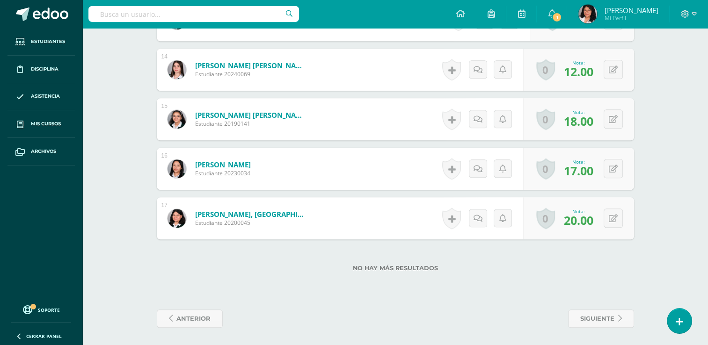
scroll to position [930, 0]
click at [611, 117] on button at bounding box center [620, 119] width 20 height 20
type input "20"
click at [600, 117] on link at bounding box center [594, 122] width 19 height 19
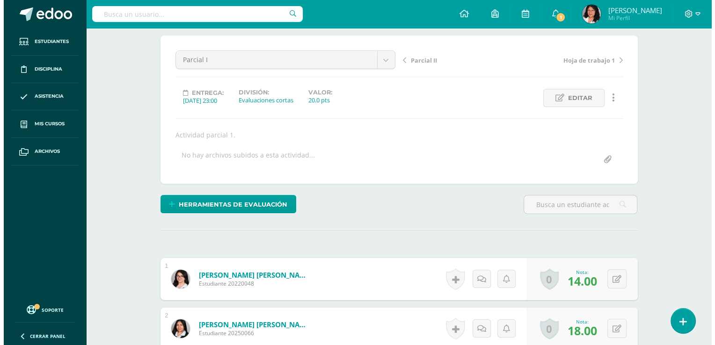
scroll to position [0, 0]
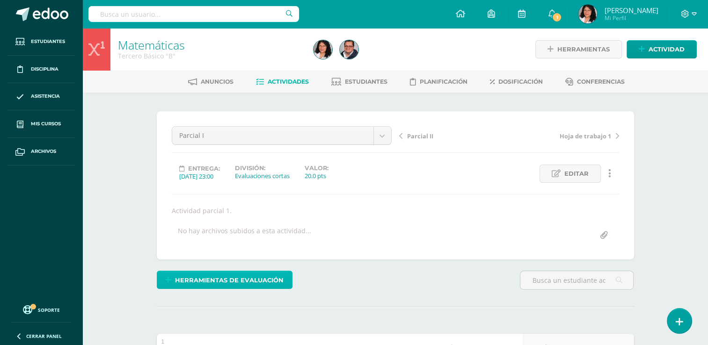
click at [236, 274] on span "Herramientas de evaluación" at bounding box center [229, 280] width 109 height 17
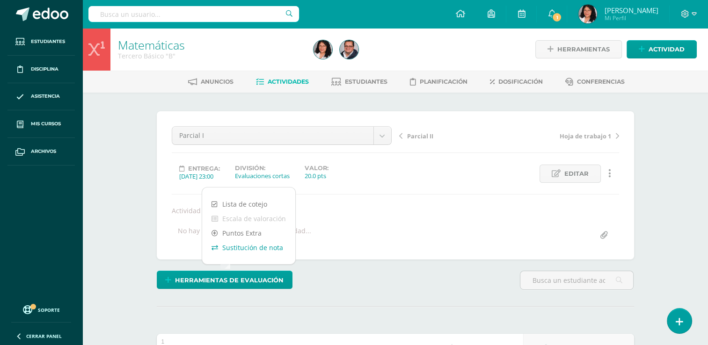
click at [248, 252] on link "Sustitución de nota" at bounding box center [248, 247] width 93 height 15
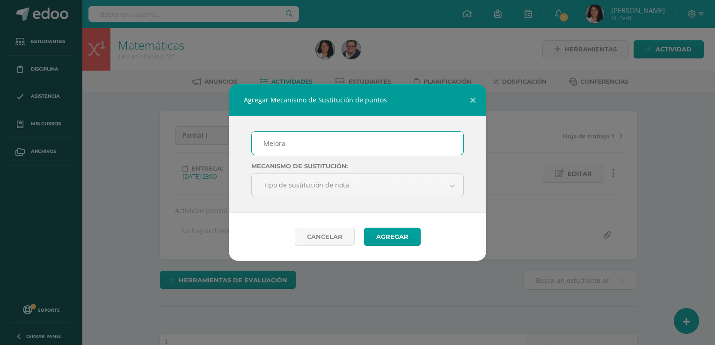
click at [297, 144] on input "Mejora" at bounding box center [357, 143] width 211 height 23
click at [330, 149] on input "Mejora" at bounding box center [357, 143] width 211 height 23
type input "Mejoramiento"
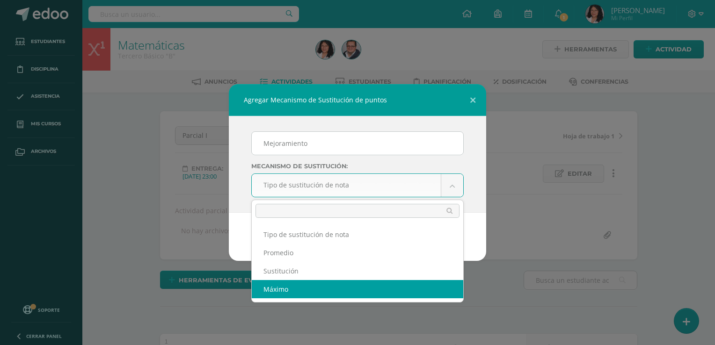
select select "maximum"
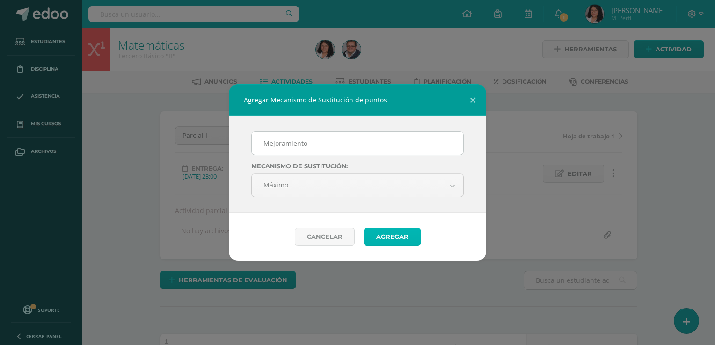
click at [390, 235] on button "Agregar" at bounding box center [392, 237] width 57 height 18
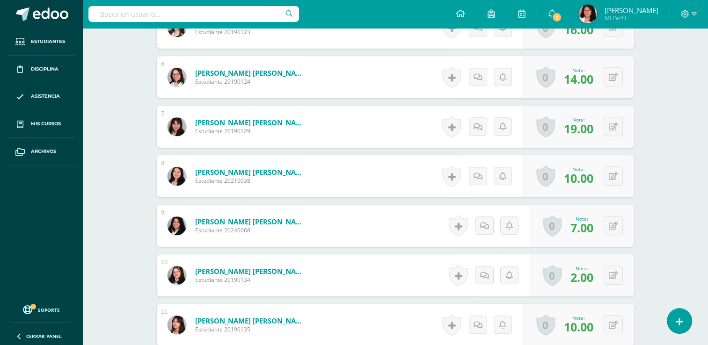
scroll to position [566, 0]
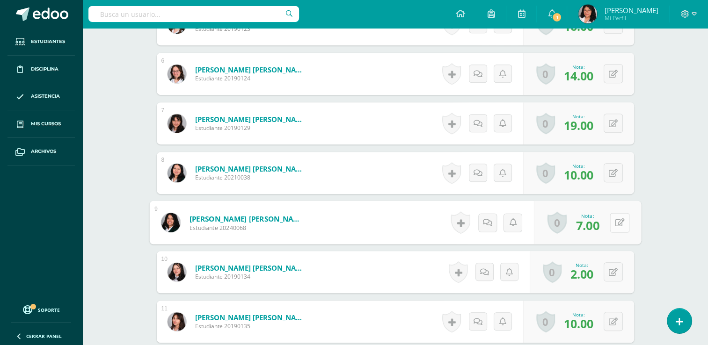
click at [611, 224] on button at bounding box center [620, 223] width 20 height 20
type input "13"
click at [596, 223] on icon at bounding box center [594, 226] width 8 height 8
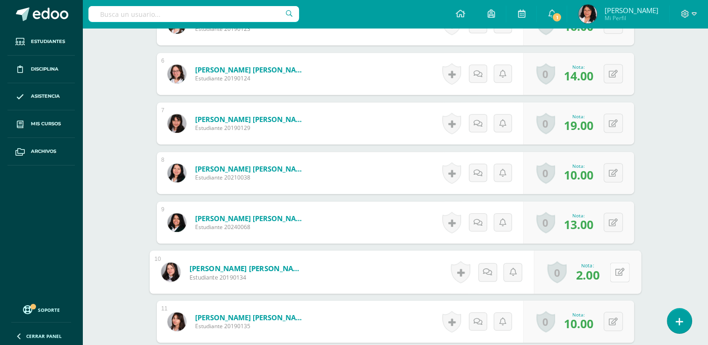
click at [615, 276] on button at bounding box center [620, 272] width 20 height 20
type input "7"
click at [590, 272] on icon at bounding box center [594, 275] width 8 height 8
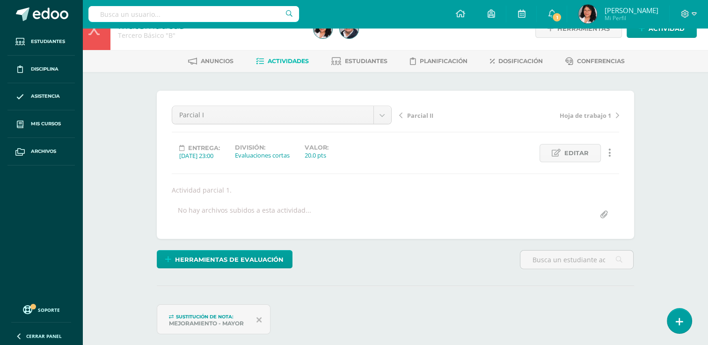
scroll to position [0, 0]
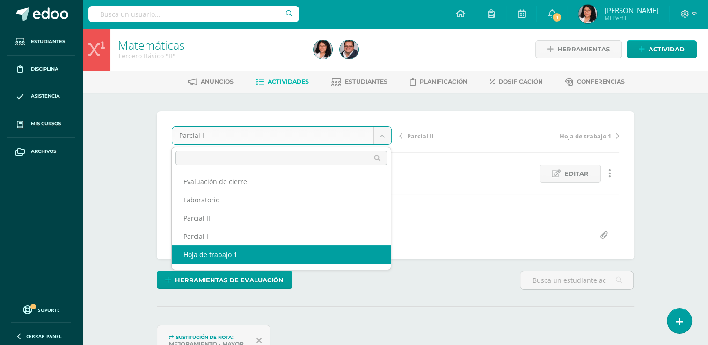
scroll to position [15, 0]
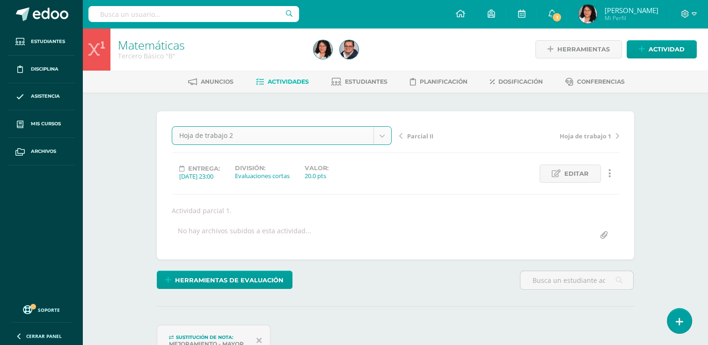
select select "/dashboard/teacher/grade-activity/103745/"
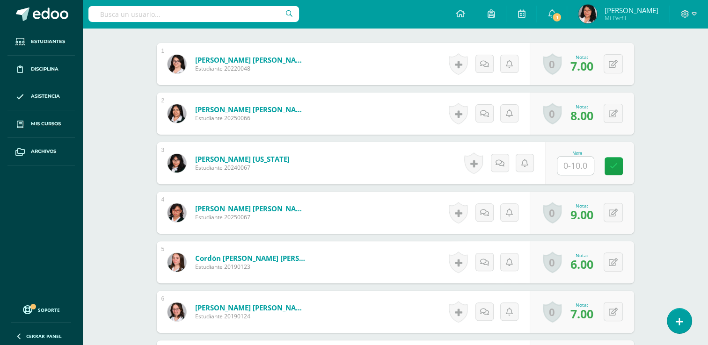
scroll to position [291, 0]
click at [580, 166] on input "text" at bounding box center [580, 165] width 37 height 19
type input "6"
click at [625, 167] on link at bounding box center [619, 166] width 19 height 19
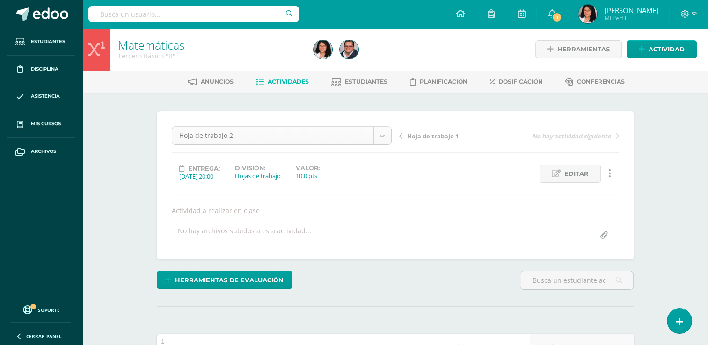
scroll to position [12, 0]
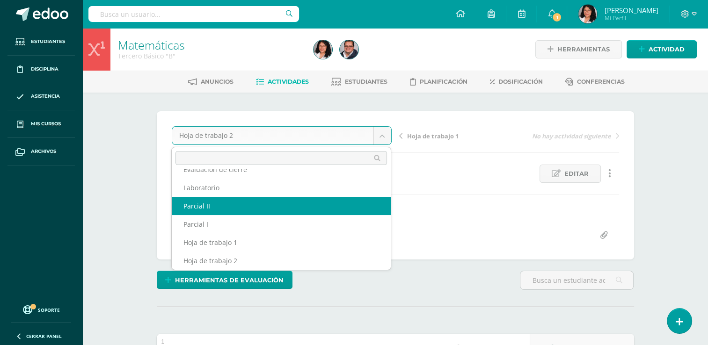
select select "/dashboard/teacher/grade-activity/103752/"
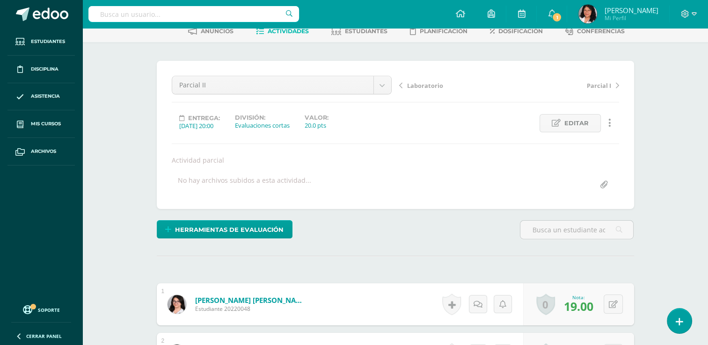
scroll to position [51, 0]
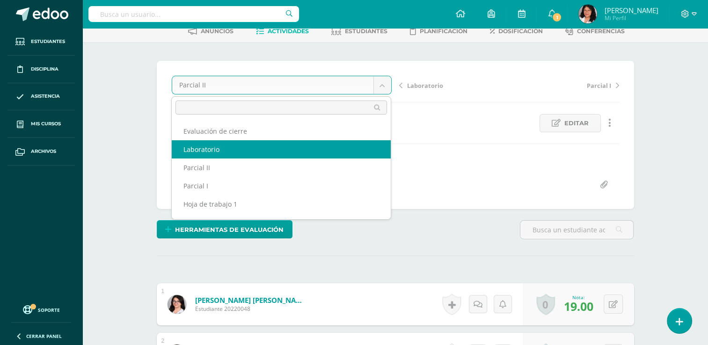
select select "/dashboard/teacher/grade-activity/103758/"
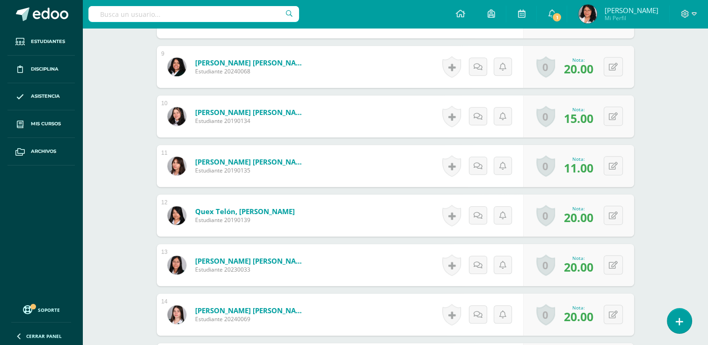
scroll to position [685, 0]
click at [614, 162] on button at bounding box center [612, 165] width 19 height 19
type input "13"
click at [592, 170] on icon at bounding box center [594, 169] width 8 height 8
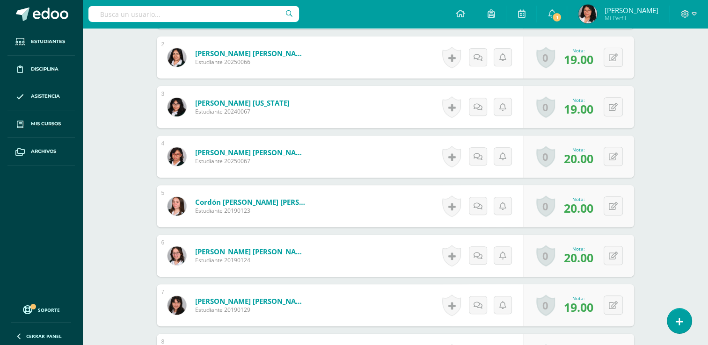
scroll to position [0, 0]
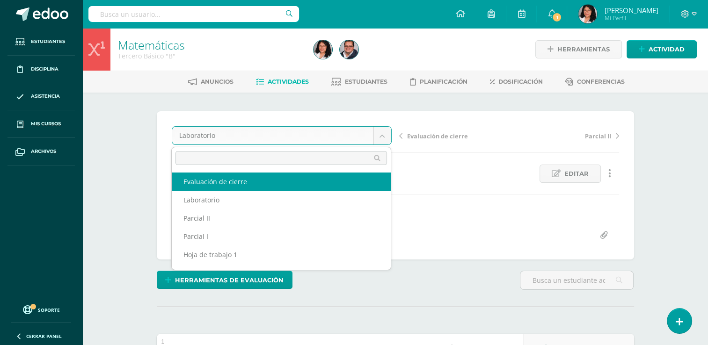
select select "/dashboard/teacher/grade-activity/103763/"
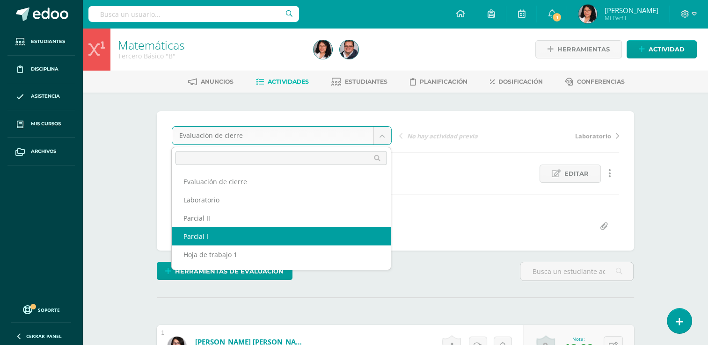
select select "/dashboard/teacher/grade-activity/103707/"
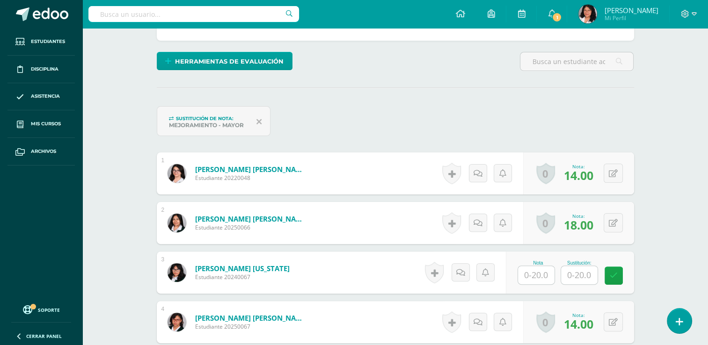
scroll to position [219, 0]
click at [531, 283] on div at bounding box center [540, 276] width 38 height 20
type input "11"
click at [617, 279] on icon at bounding box center [620, 276] width 8 height 8
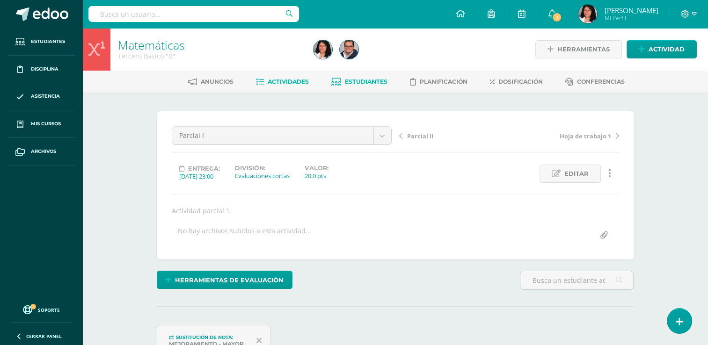
click at [367, 85] on link "Estudiantes" at bounding box center [359, 81] width 56 height 15
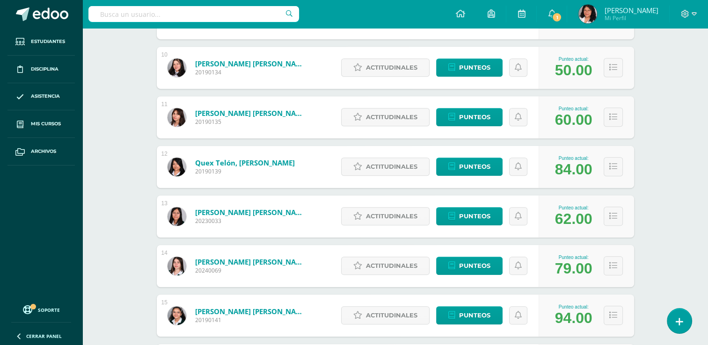
scroll to position [602, 0]
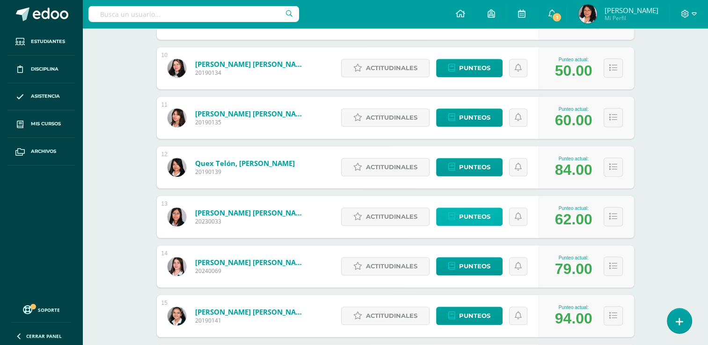
click at [490, 218] on span "Punteos" at bounding box center [474, 216] width 31 height 17
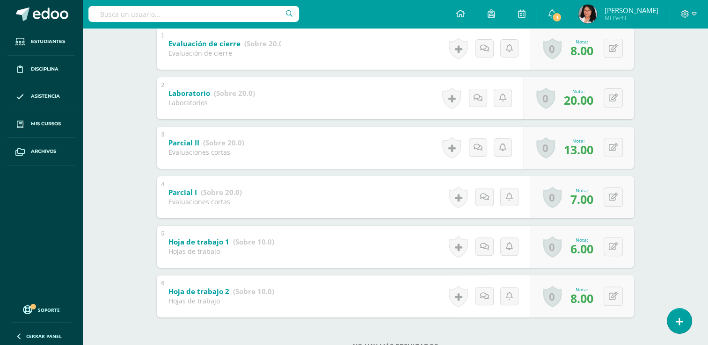
scroll to position [228, 0]
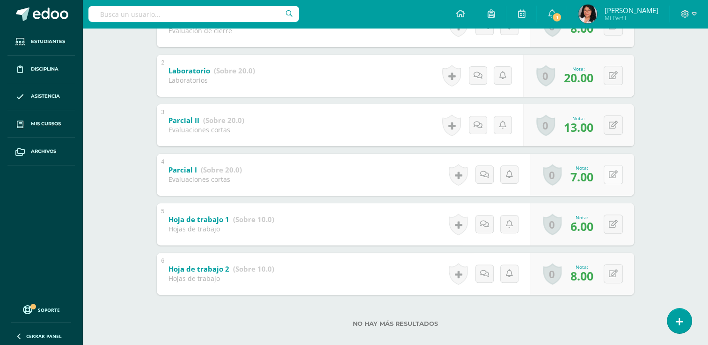
click at [607, 177] on div "0 [GEOGRAPHIC_DATA] Logros obtenidos Aún no hay logros agregados Nota: 7.00" at bounding box center [582, 175] width 104 height 42
click at [619, 178] on icon at bounding box center [619, 175] width 9 height 8
click at [559, 175] on input "text" at bounding box center [558, 177] width 37 height 19
type input "12"
click at [594, 181] on icon at bounding box center [594, 178] width 8 height 8
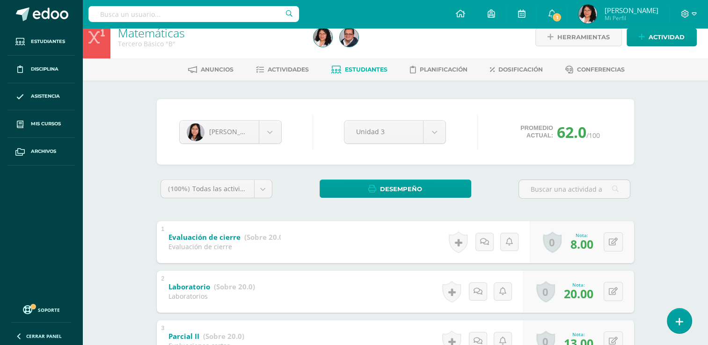
scroll to position [7, 0]
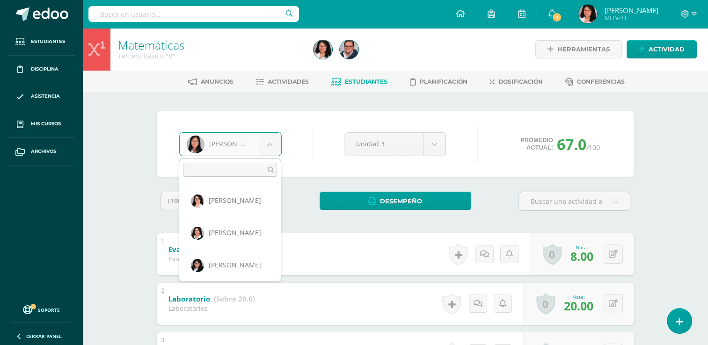
click at [269, 152] on body "Estudiantes Disciplina Asistencia Mis cursos Archivos Soporte Centro de ayuda Ú…" at bounding box center [354, 293] width 708 height 586
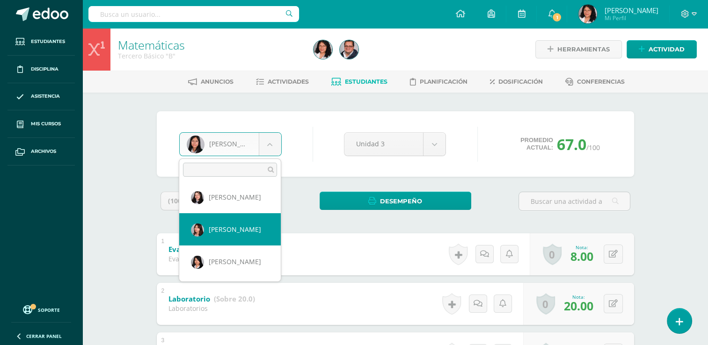
select select "135"
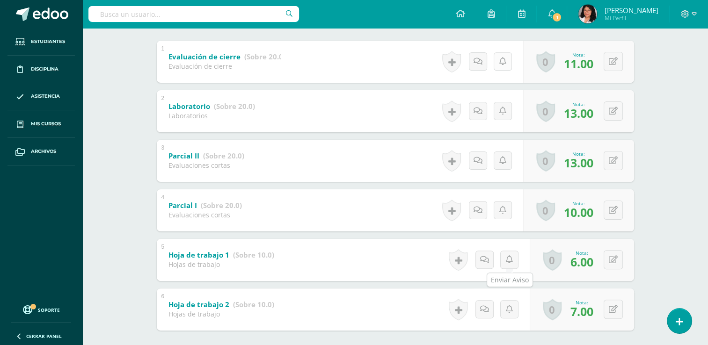
scroll to position [240, 0]
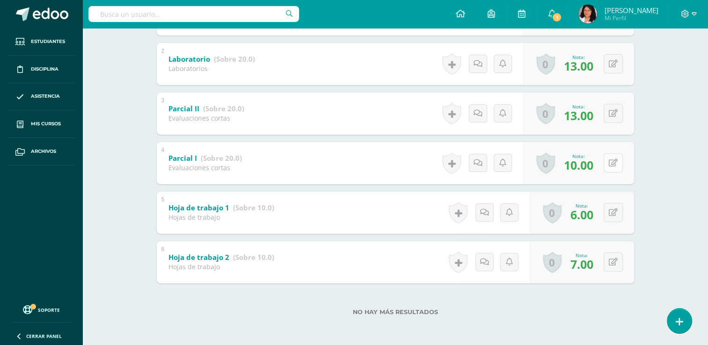
click at [610, 166] on button at bounding box center [612, 162] width 19 height 19
type input "12"
click at [598, 166] on link at bounding box center [594, 166] width 19 height 19
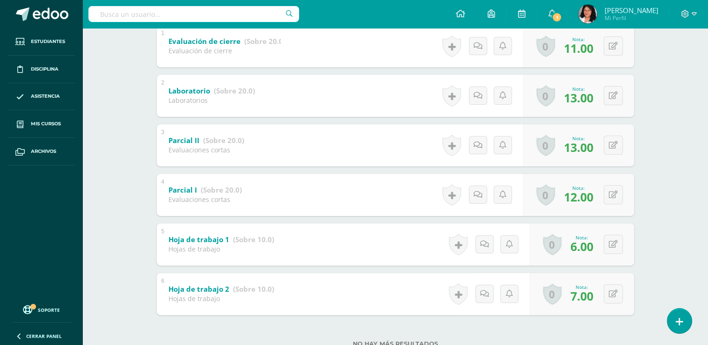
scroll to position [209, 0]
click at [616, 101] on button at bounding box center [620, 96] width 20 height 20
type input "15"
click at [592, 99] on icon at bounding box center [594, 98] width 8 height 8
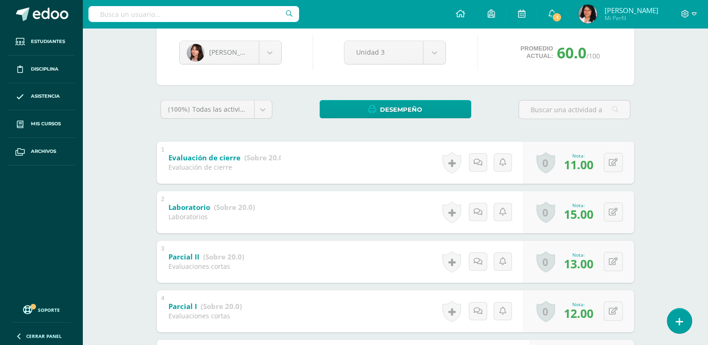
scroll to position [0, 0]
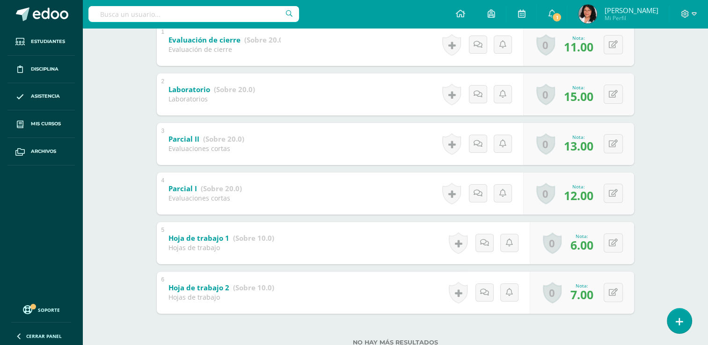
scroll to position [240, 0]
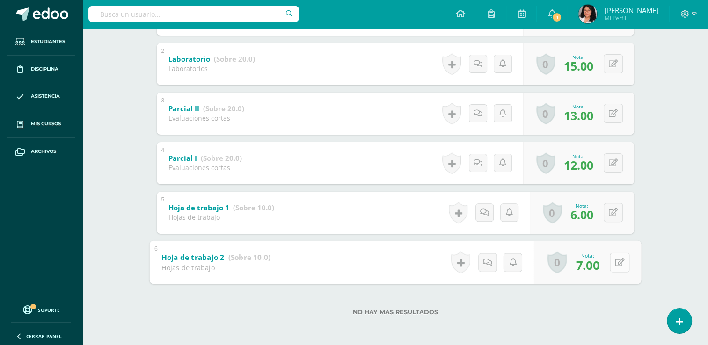
click at [619, 260] on button at bounding box center [620, 263] width 20 height 20
type input "8"
click at [591, 265] on icon at bounding box center [594, 265] width 8 height 8
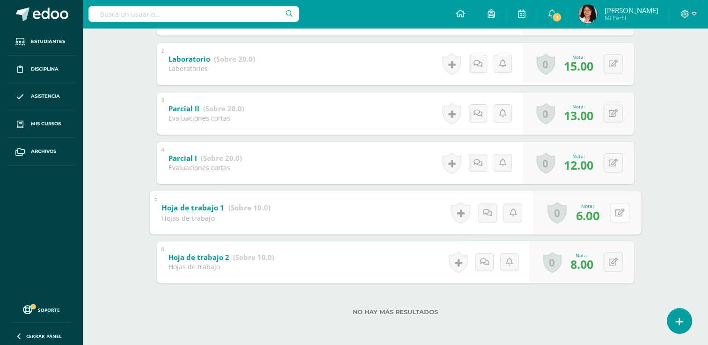
click at [614, 215] on button at bounding box center [620, 213] width 20 height 20
type input "8"
click at [593, 215] on icon at bounding box center [594, 216] width 8 height 8
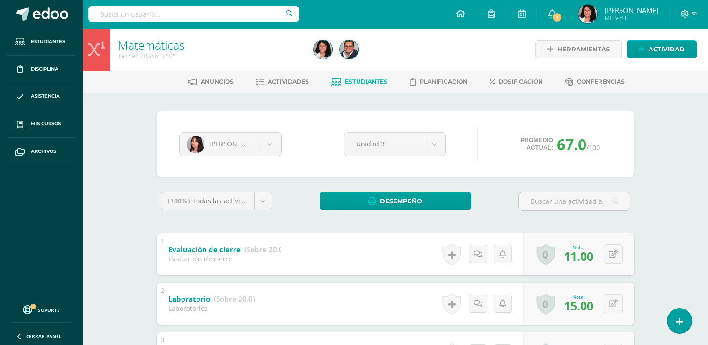
click at [352, 86] on link "Estudiantes" at bounding box center [359, 81] width 56 height 15
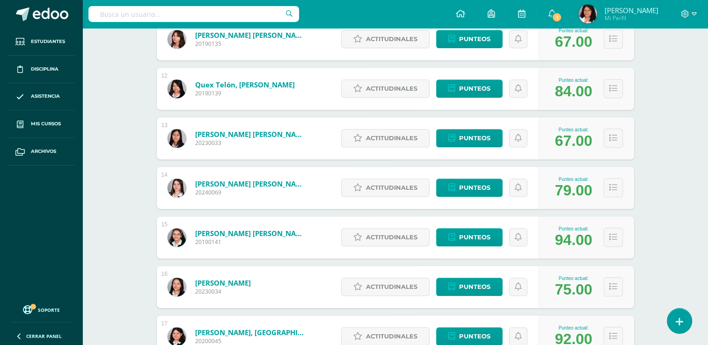
scroll to position [755, 0]
